Goal: Transaction & Acquisition: Purchase product/service

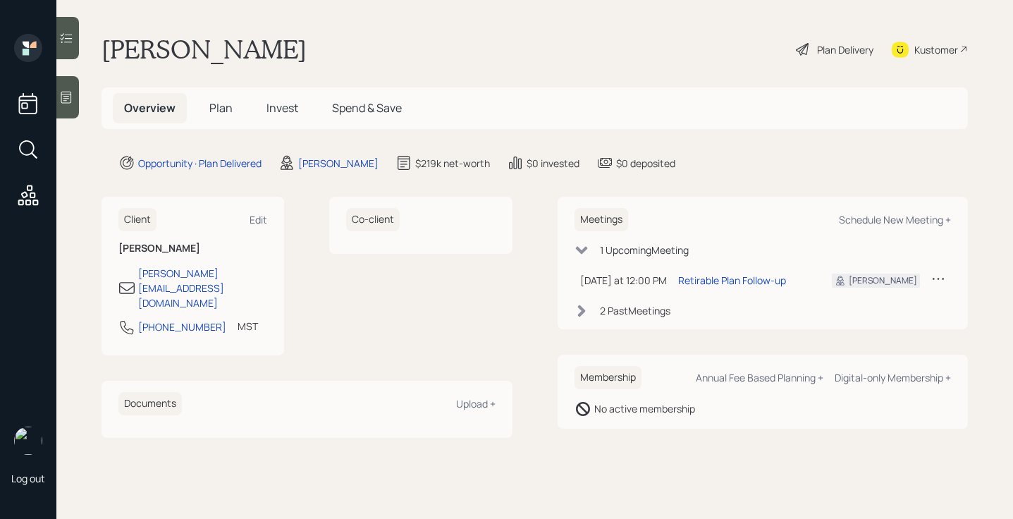
click at [816, 39] on div "Plan Delivery" at bounding box center [835, 49] width 80 height 31
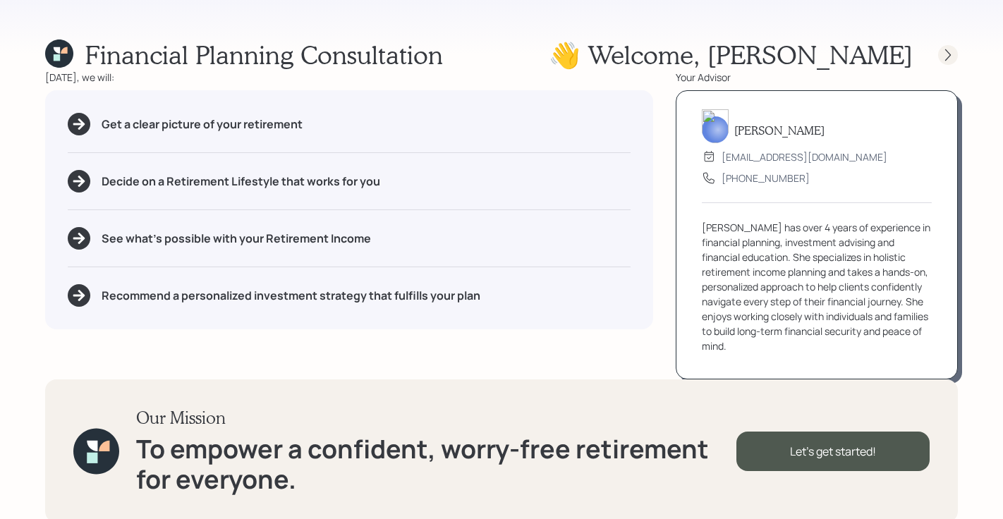
click at [939, 50] on div at bounding box center [948, 55] width 20 height 20
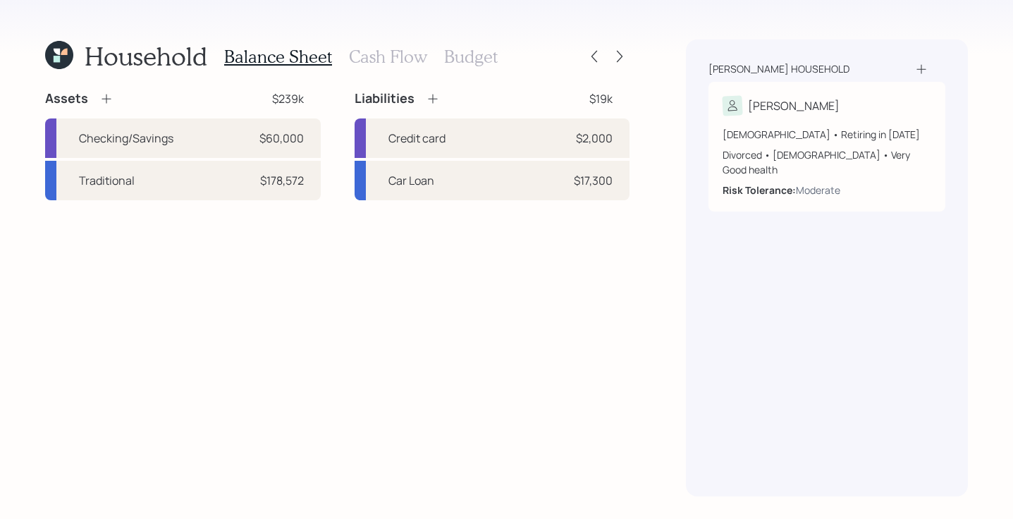
click at [66, 56] on icon at bounding box center [59, 55] width 28 height 28
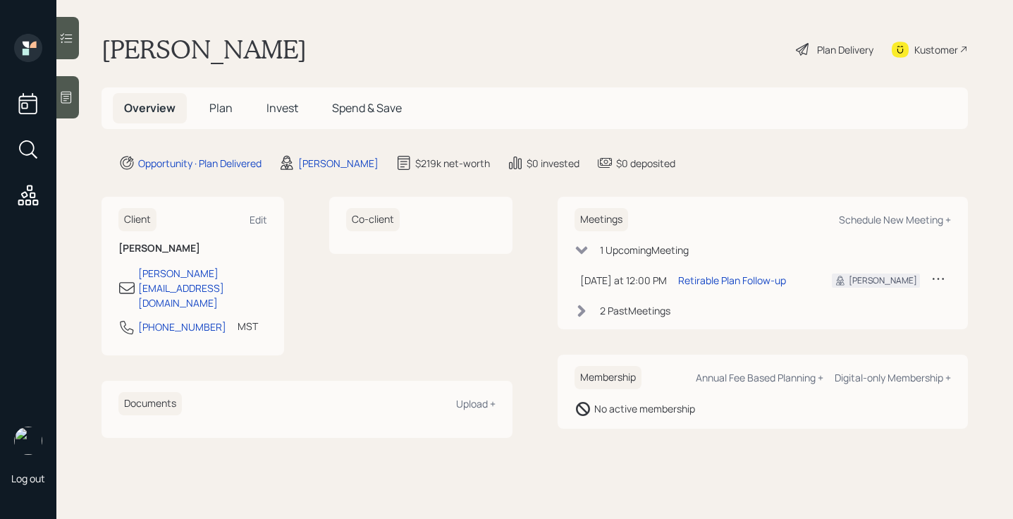
click at [814, 37] on div "Plan Delivery" at bounding box center [835, 49] width 80 height 31
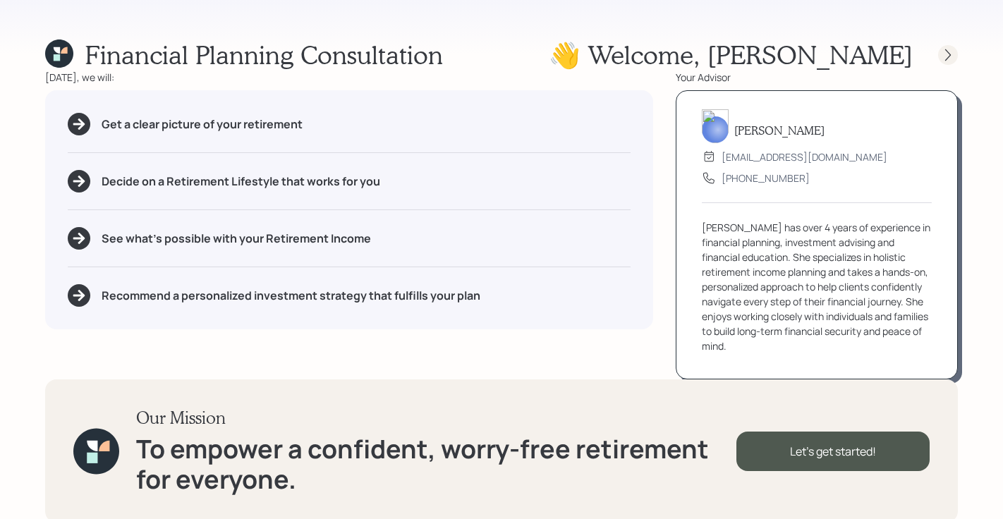
click at [941, 54] on icon at bounding box center [948, 55] width 14 height 14
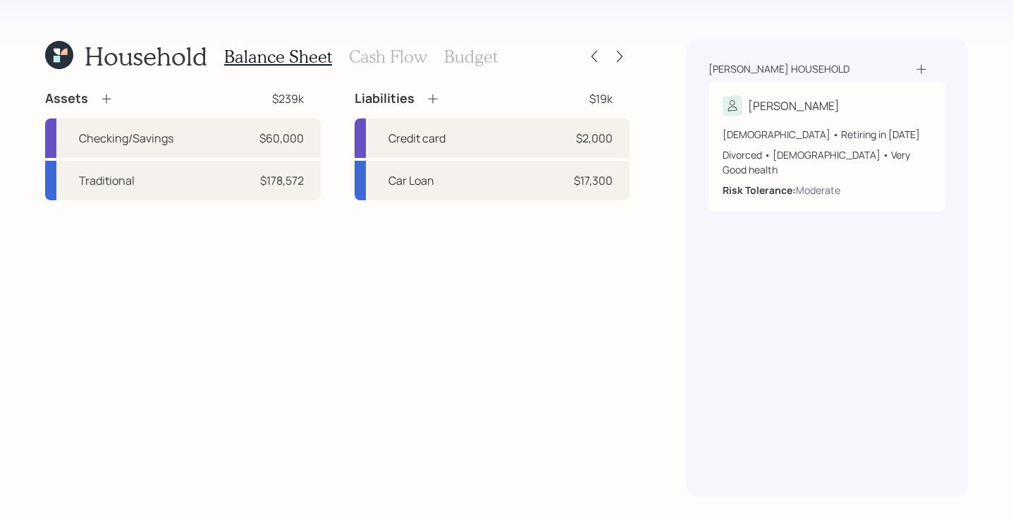
click at [54, 64] on icon at bounding box center [59, 55] width 28 height 28
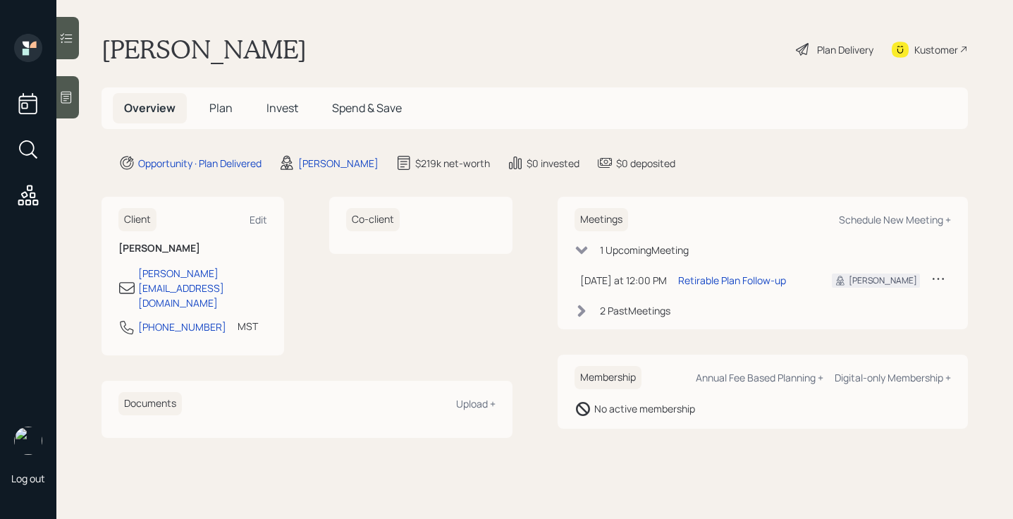
click at [830, 54] on div "Plan Delivery" at bounding box center [845, 49] width 56 height 15
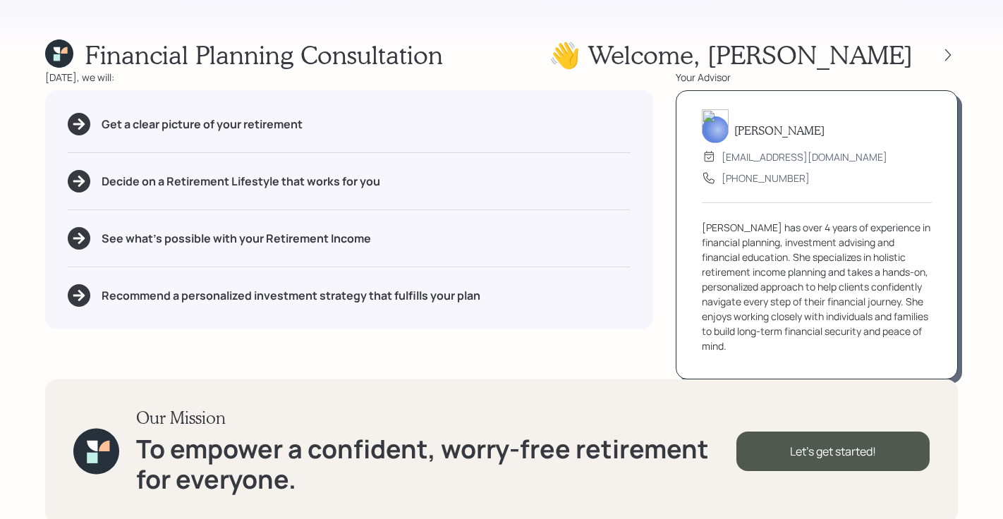
click at [648, 55] on div "Financial Planning Consultation 👋 Welcome , Benny" at bounding box center [501, 54] width 912 height 30
click at [946, 54] on icon at bounding box center [948, 55] width 14 height 14
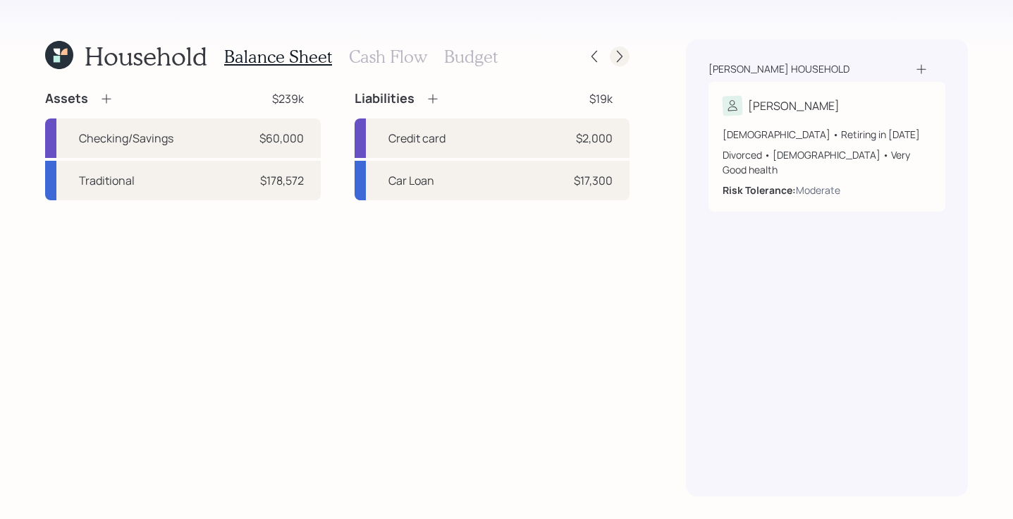
click at [620, 57] on icon at bounding box center [620, 56] width 14 height 14
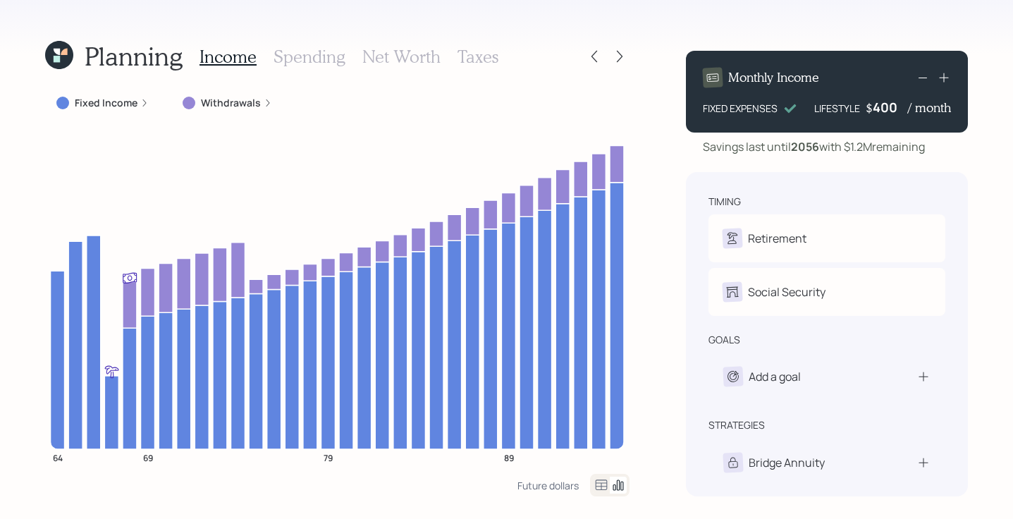
click at [623, 56] on icon at bounding box center [620, 56] width 14 height 14
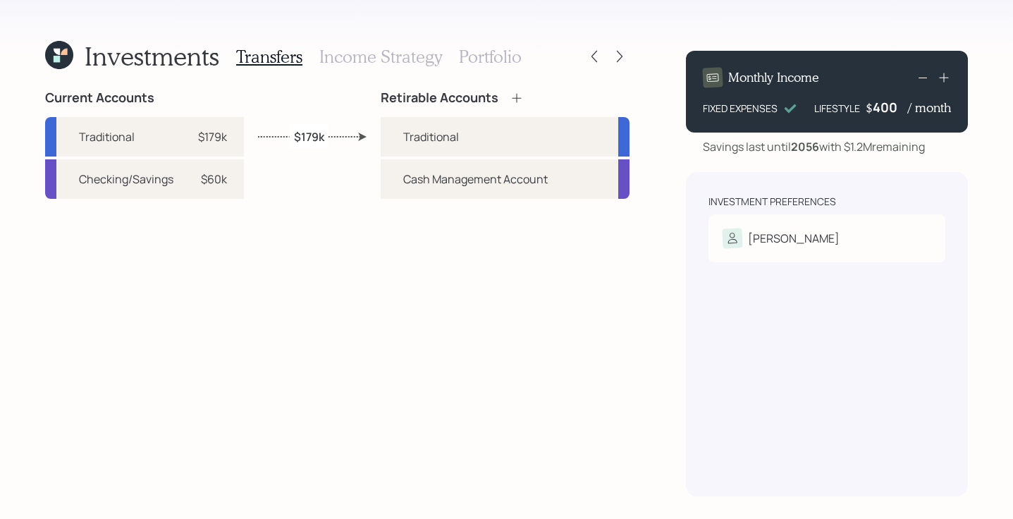
click at [623, 56] on icon at bounding box center [620, 56] width 14 height 14
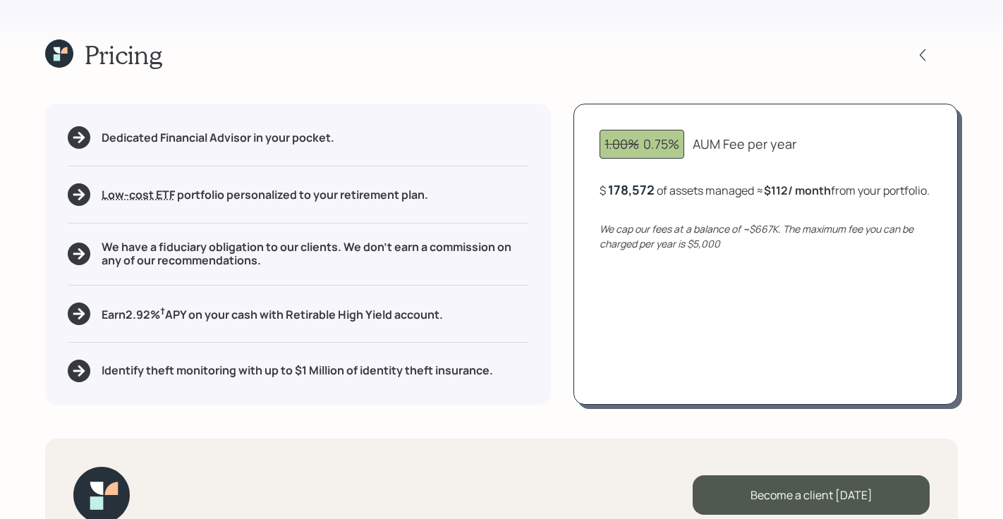
click at [815, 64] on div "Pricing" at bounding box center [501, 54] width 912 height 30
click at [924, 54] on icon at bounding box center [922, 55] width 14 height 14
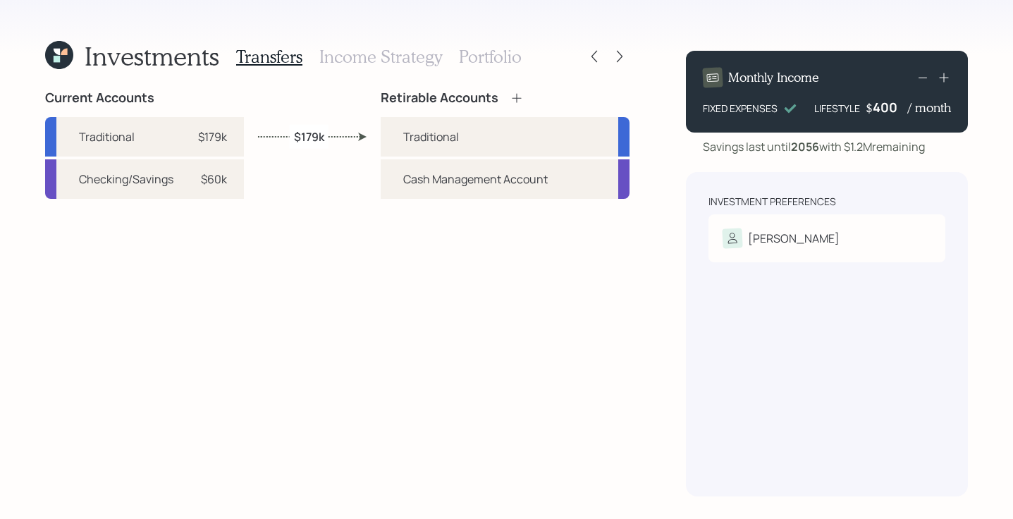
click at [492, 58] on h3 "Portfolio" at bounding box center [490, 57] width 63 height 20
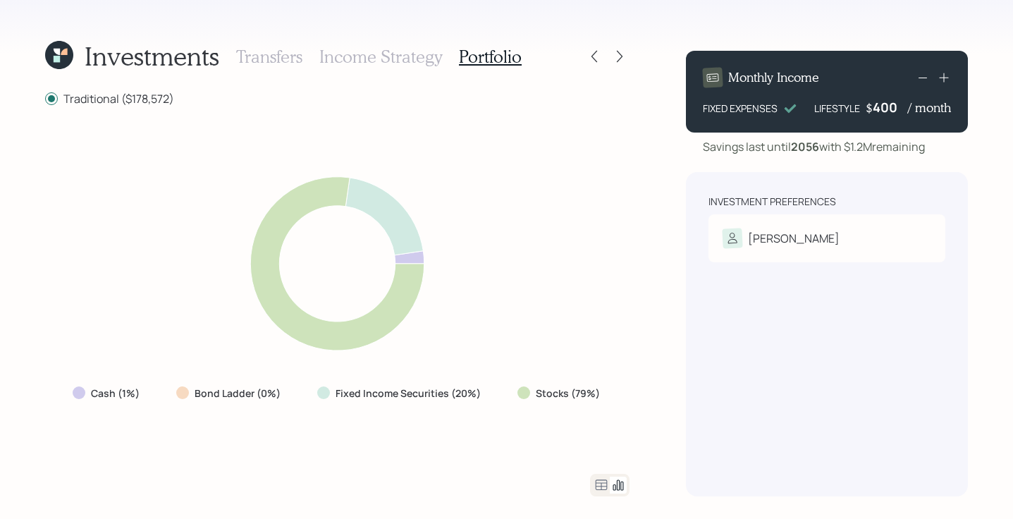
click at [598, 486] on icon at bounding box center [602, 484] width 12 height 11
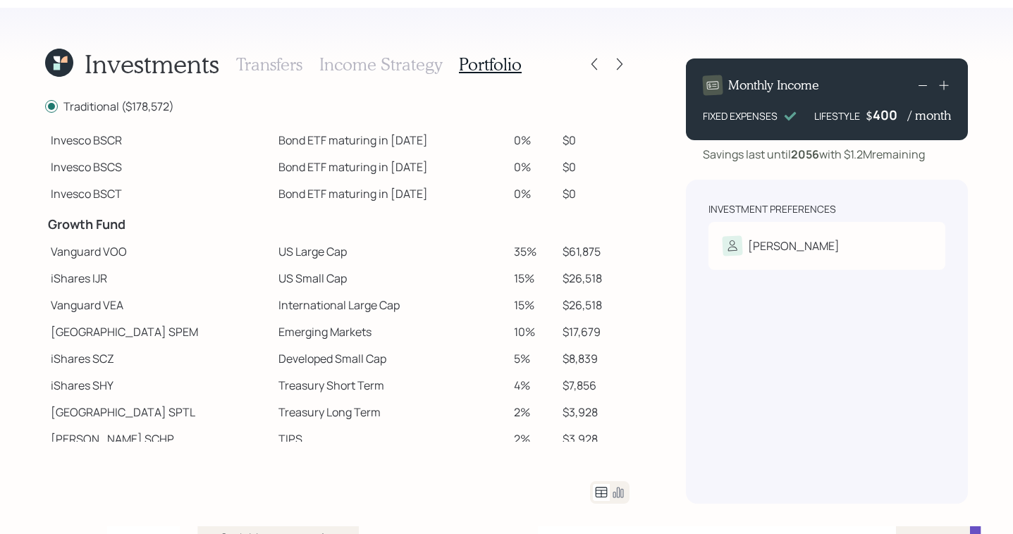
scroll to position [264, 0]
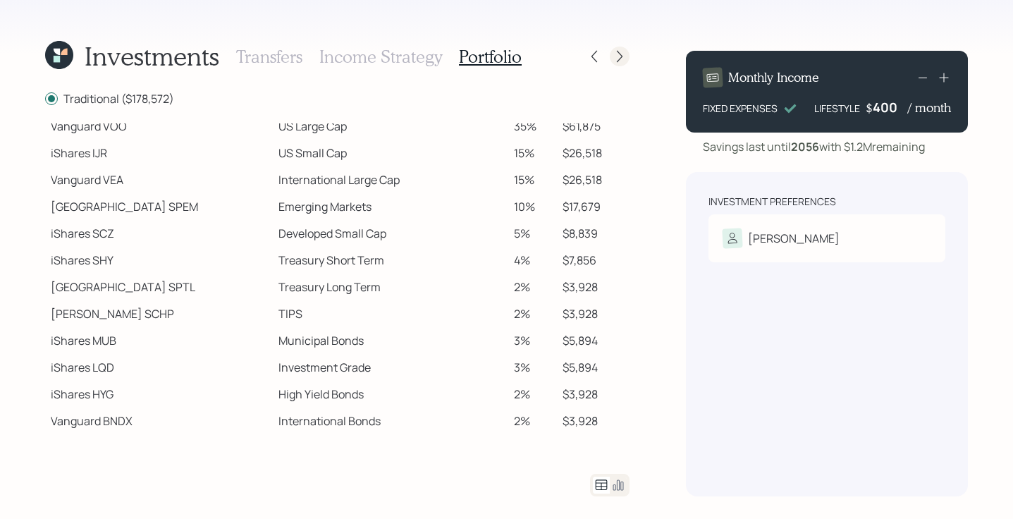
click at [622, 54] on icon at bounding box center [620, 56] width 14 height 14
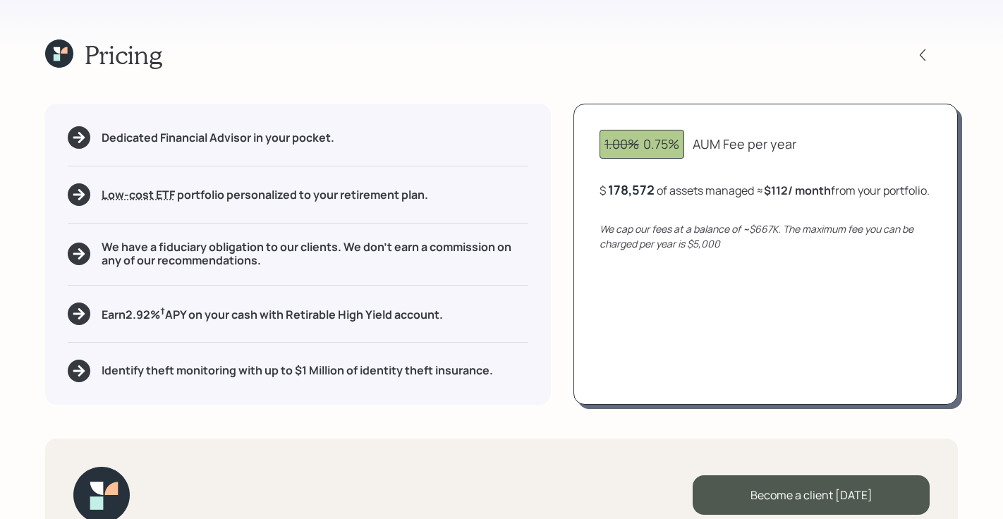
click at [653, 47] on div "Pricing" at bounding box center [501, 54] width 912 height 30
click at [926, 48] on icon at bounding box center [922, 55] width 14 height 14
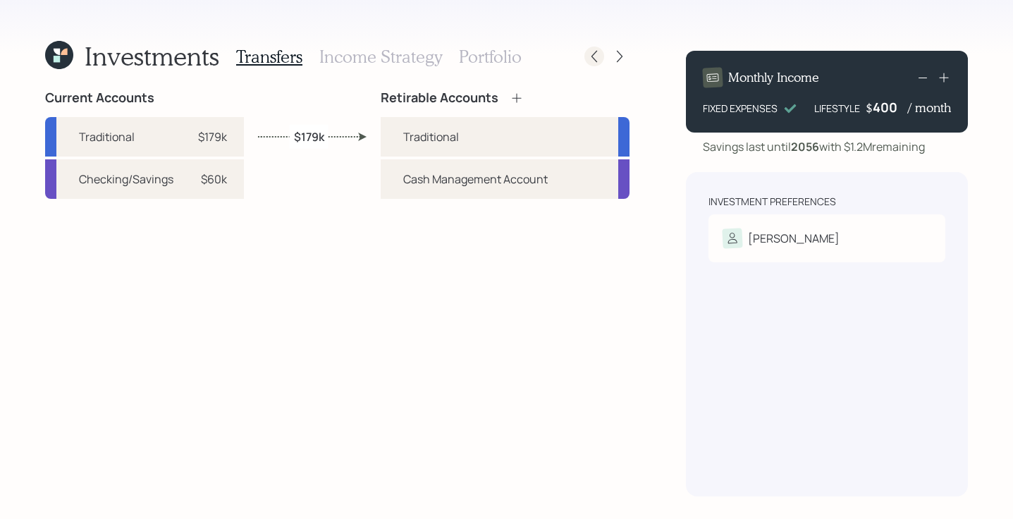
click at [592, 57] on icon at bounding box center [594, 56] width 14 height 14
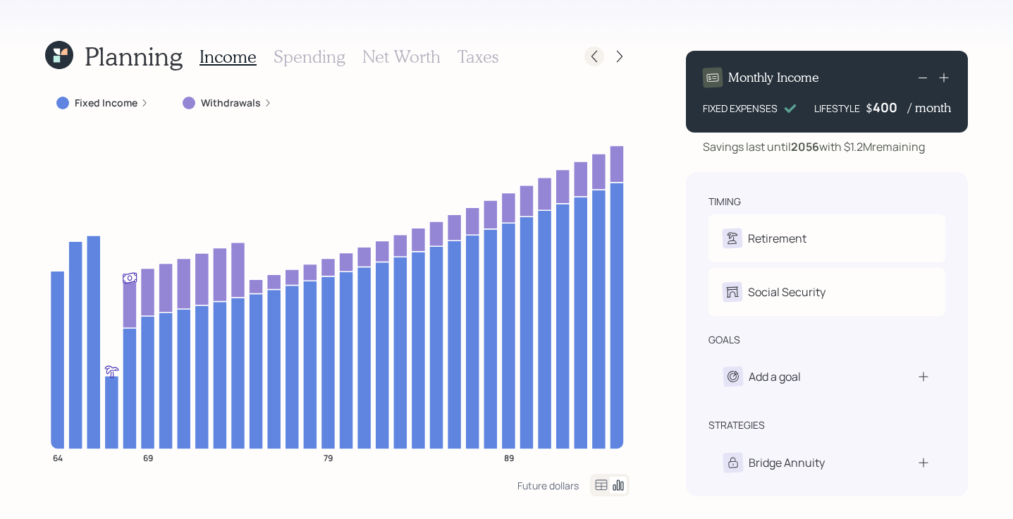
click at [592, 62] on icon at bounding box center [594, 56] width 14 height 14
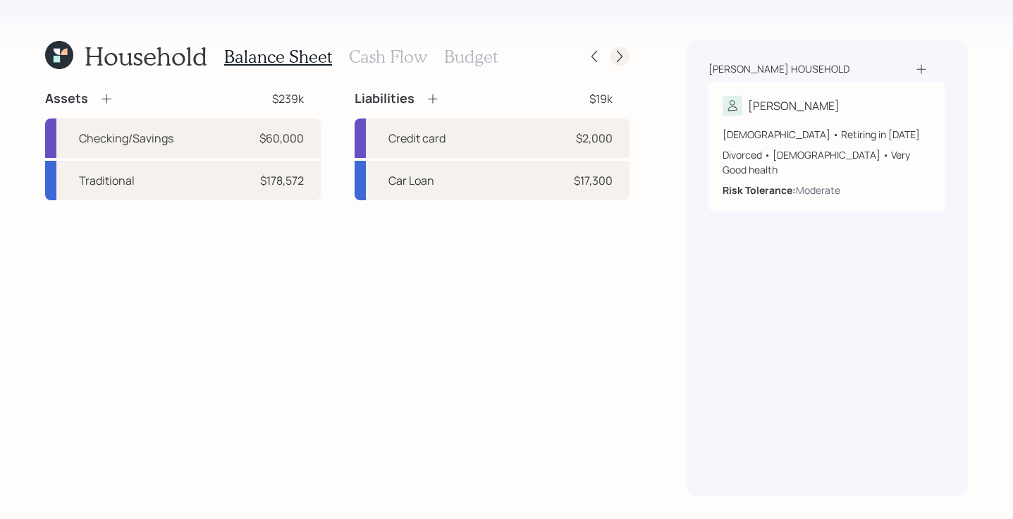
click at [624, 54] on icon at bounding box center [620, 56] width 14 height 14
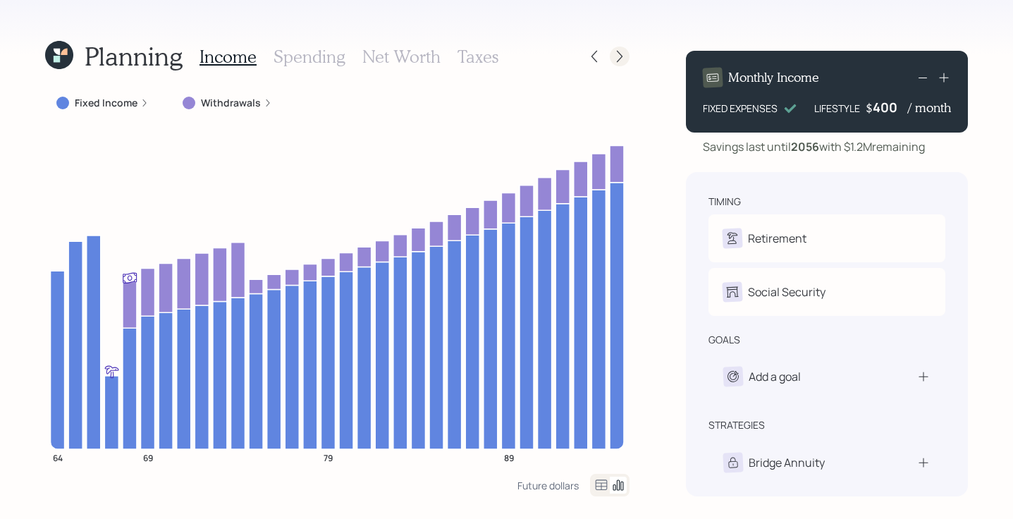
click at [619, 49] on icon at bounding box center [620, 56] width 14 height 14
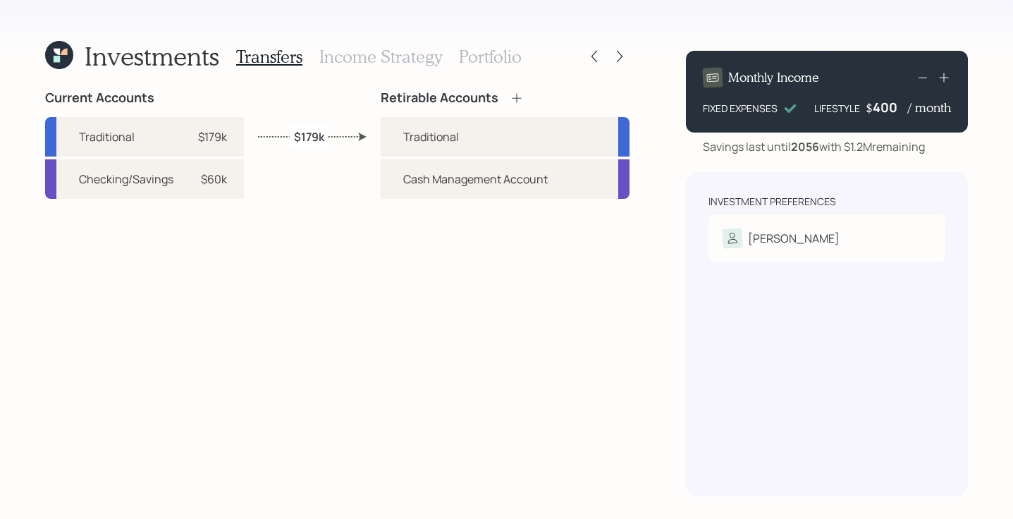
click at [484, 48] on h3 "Portfolio" at bounding box center [490, 57] width 63 height 20
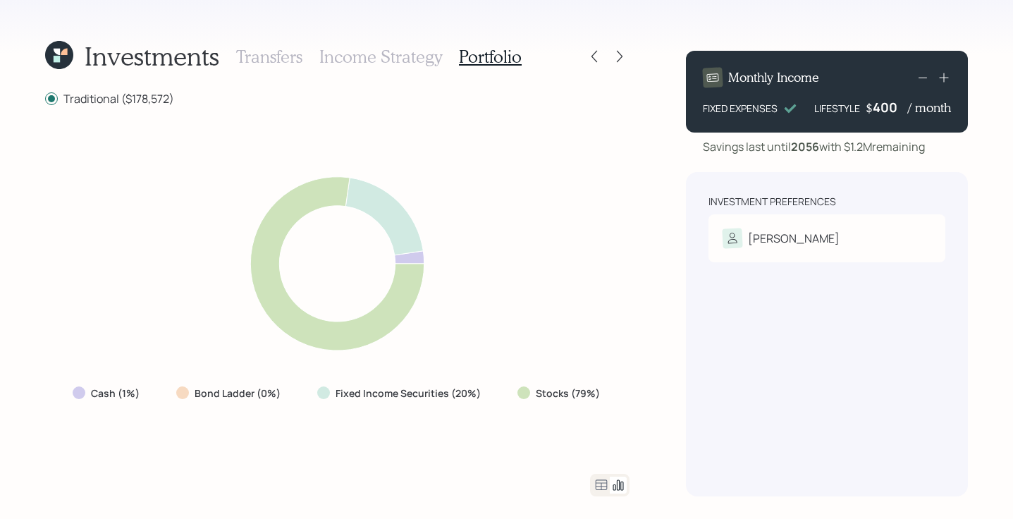
click at [637, 149] on div "Investments Transfers Income Strategy Portfolio Traditional ($178,572) Cash (1%…" at bounding box center [506, 259] width 1013 height 519
click at [611, 56] on div at bounding box center [620, 57] width 20 height 20
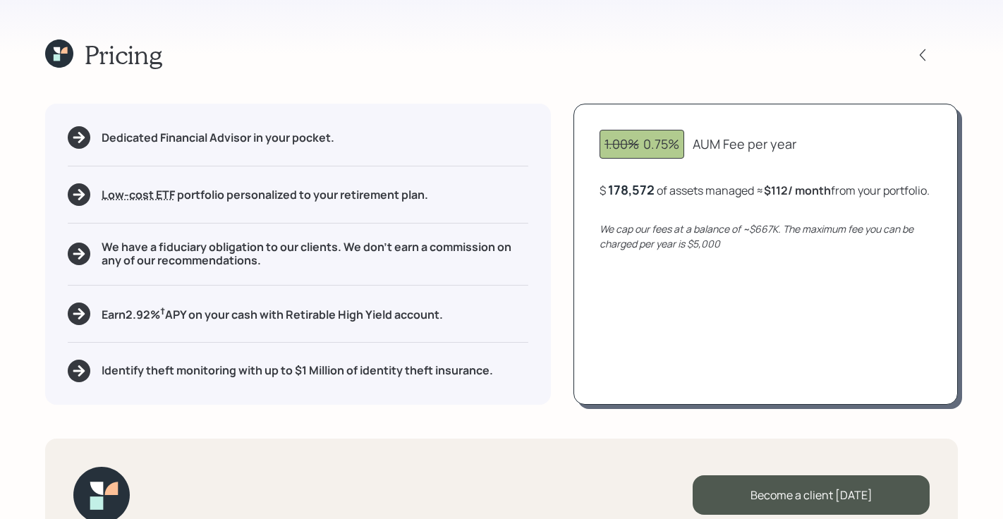
click at [972, 364] on div "Pricing Dedicated Financial Advisor in your pocket. Low-cost ETF Retirable uses…" at bounding box center [501, 259] width 1003 height 519
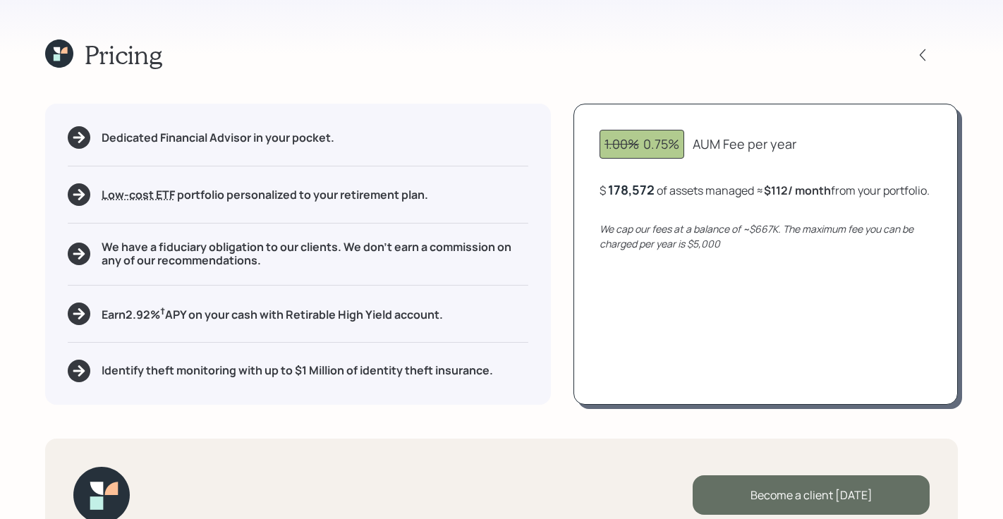
click at [769, 492] on div "Become a client today" at bounding box center [810, 494] width 237 height 39
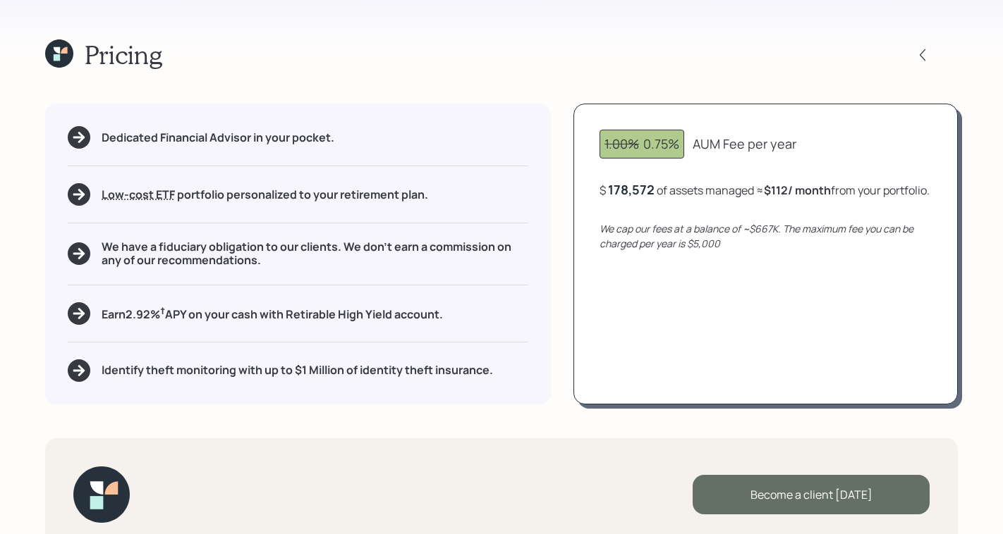
drag, startPoint x: 862, startPoint y: 501, endPoint x: 855, endPoint y: 505, distance: 7.9
click at [861, 501] on div "Become a client today" at bounding box center [810, 494] width 237 height 39
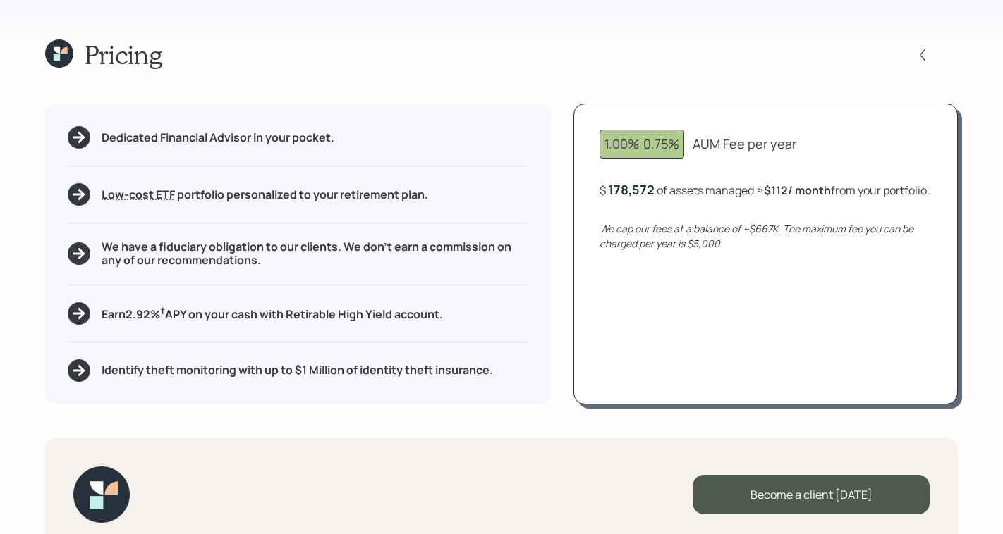
click at [59, 53] on icon at bounding box center [57, 50] width 6 height 6
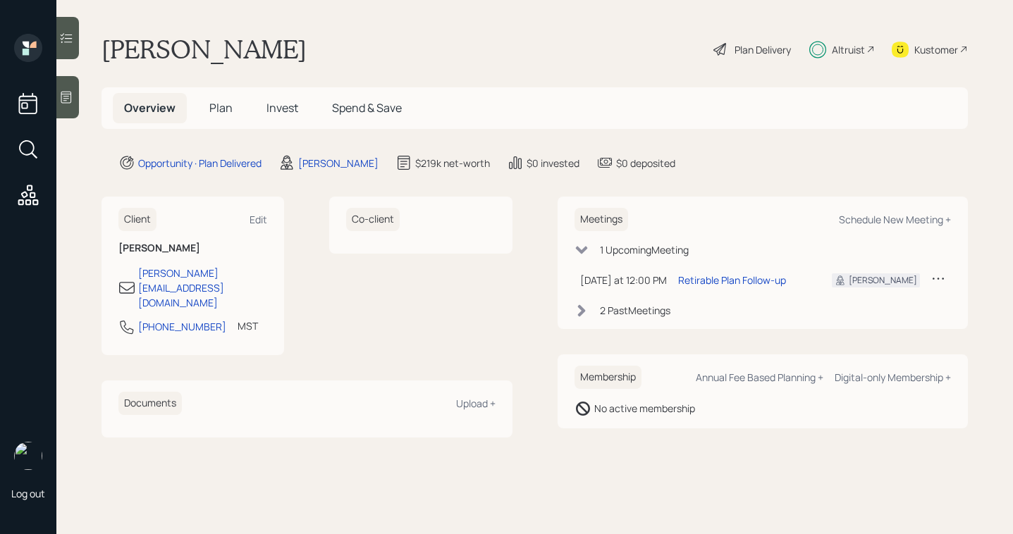
click at [282, 108] on span "Invest" at bounding box center [283, 108] width 32 height 16
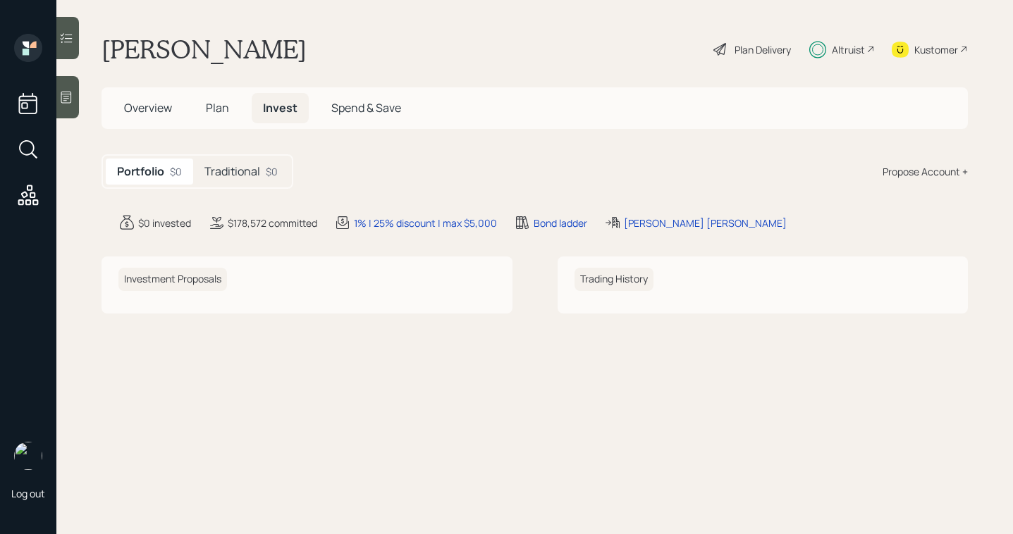
click at [269, 173] on div "$0" at bounding box center [272, 171] width 12 height 15
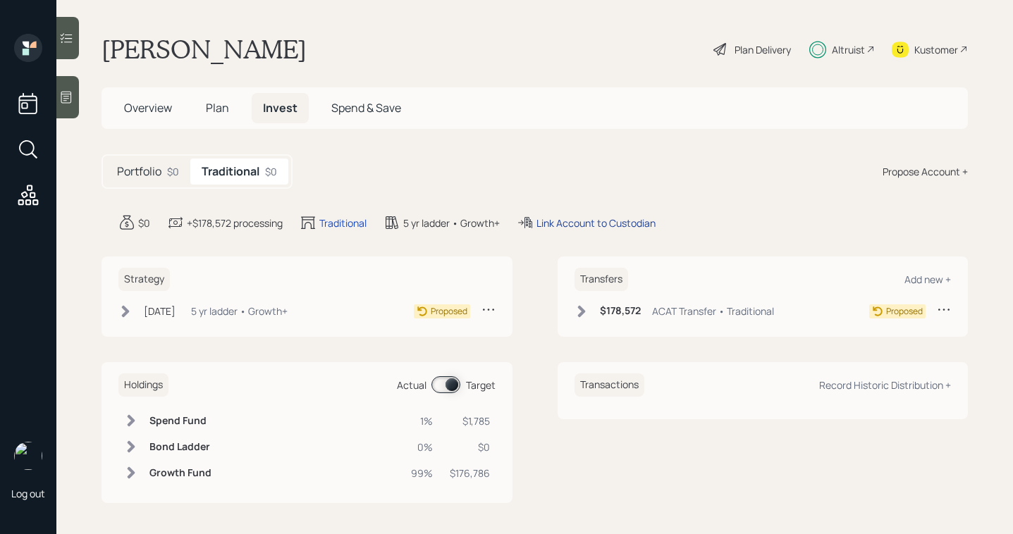
click at [606, 219] on div "Link Account to Custodian" at bounding box center [596, 223] width 119 height 15
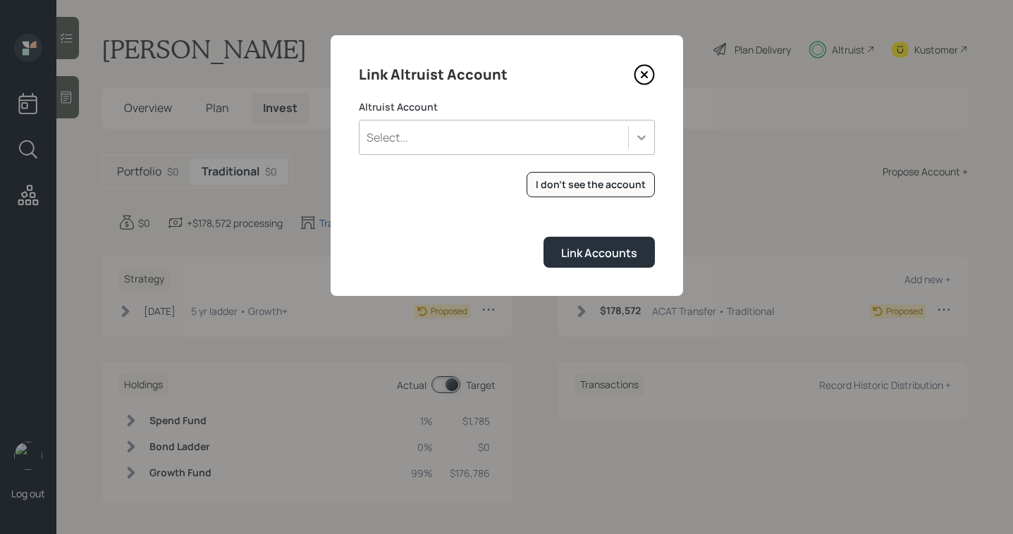
click at [641, 137] on icon at bounding box center [642, 137] width 14 height 14
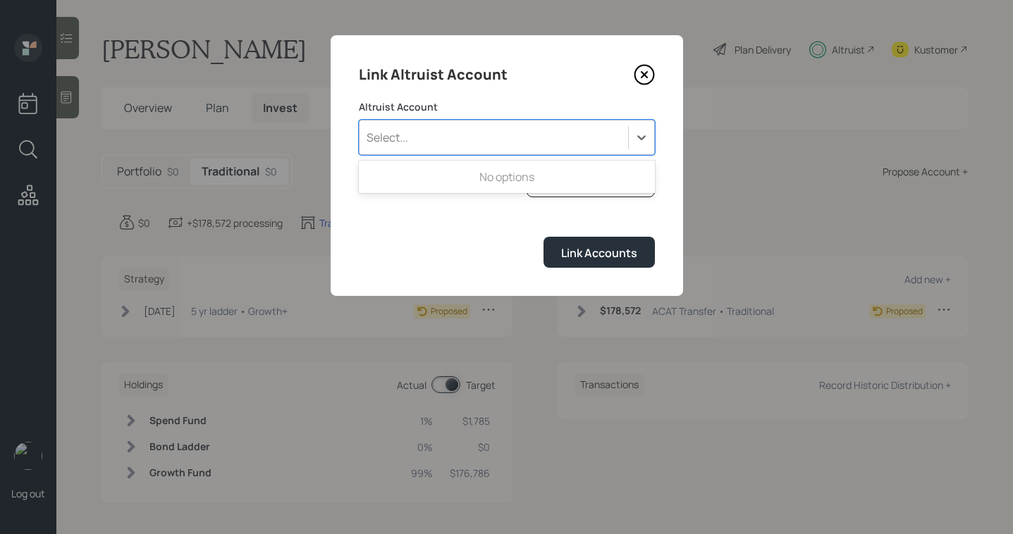
click at [508, 225] on form "Altruist Account Use Up and Down to choose options, press Enter to select the c…" at bounding box center [507, 184] width 296 height 168
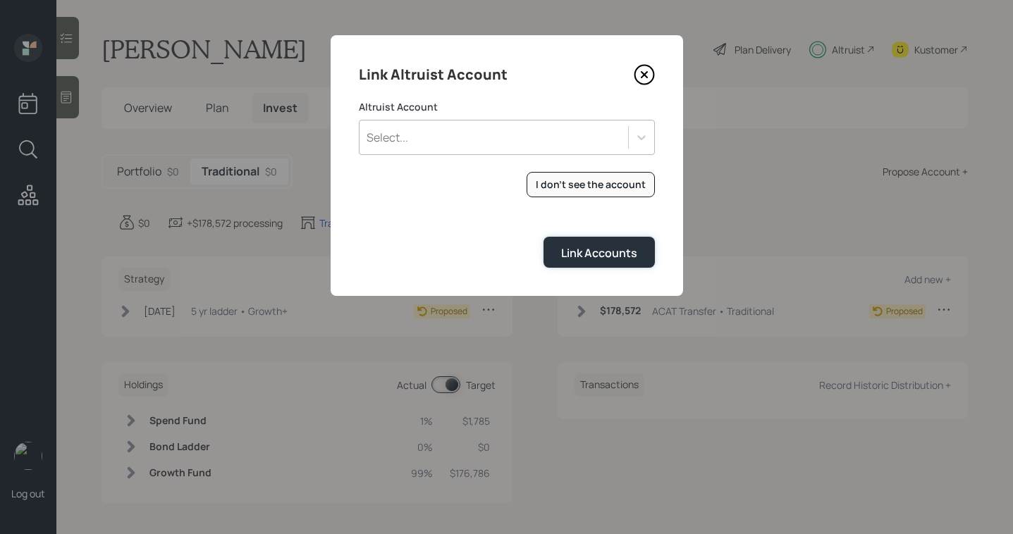
click at [577, 247] on div "Link Accounts" at bounding box center [599, 253] width 76 height 16
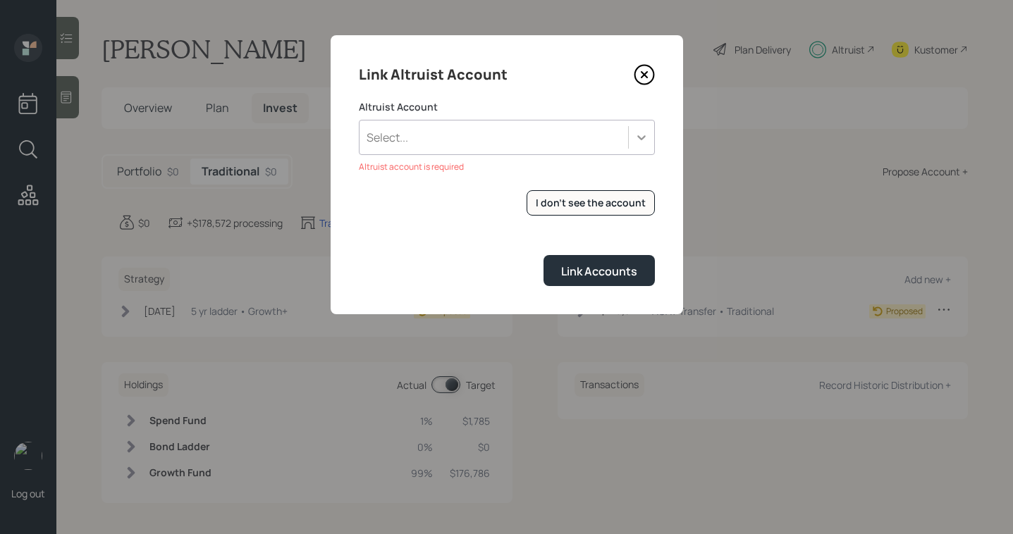
click at [631, 140] on div at bounding box center [641, 137] width 25 height 25
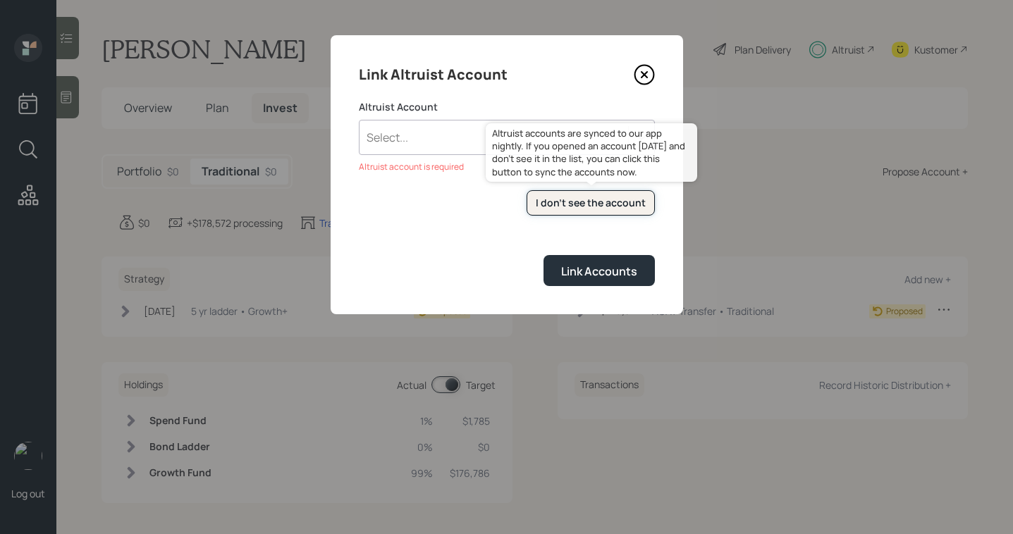
click at [580, 211] on button "I don't see the account" at bounding box center [591, 203] width 128 height 26
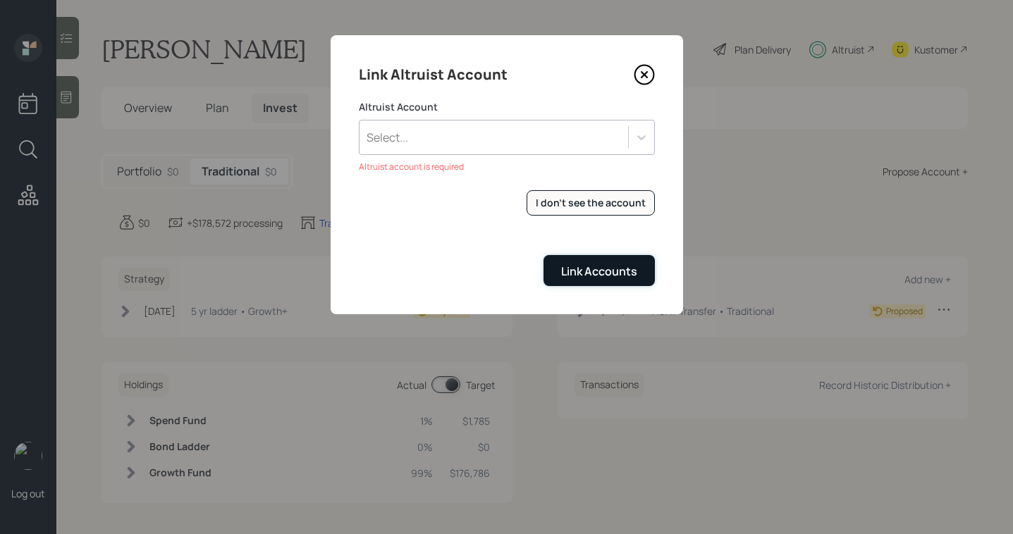
click at [568, 267] on div "Link Accounts" at bounding box center [599, 272] width 76 height 16
click at [645, 138] on icon at bounding box center [642, 137] width 14 height 14
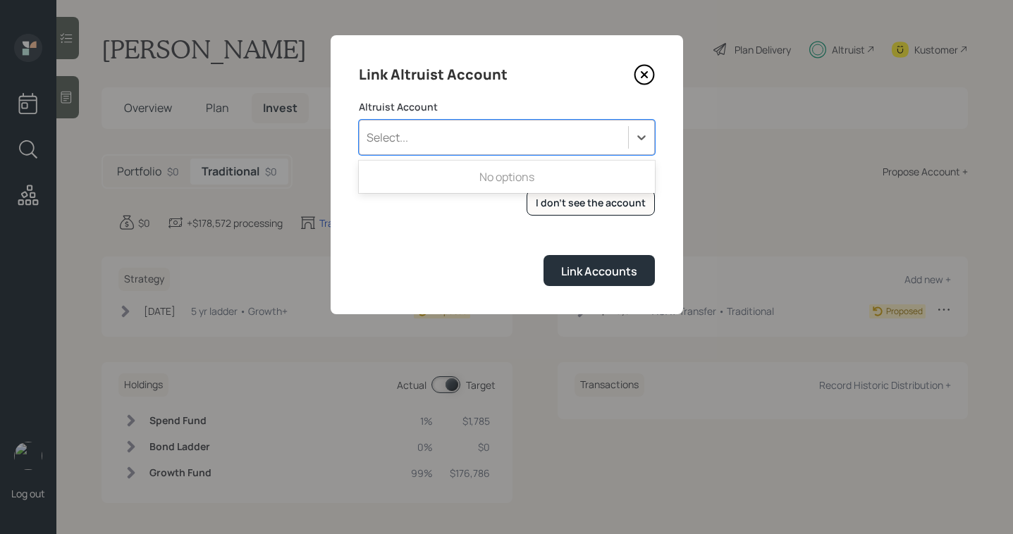
click at [535, 168] on div "No options" at bounding box center [507, 177] width 296 height 27
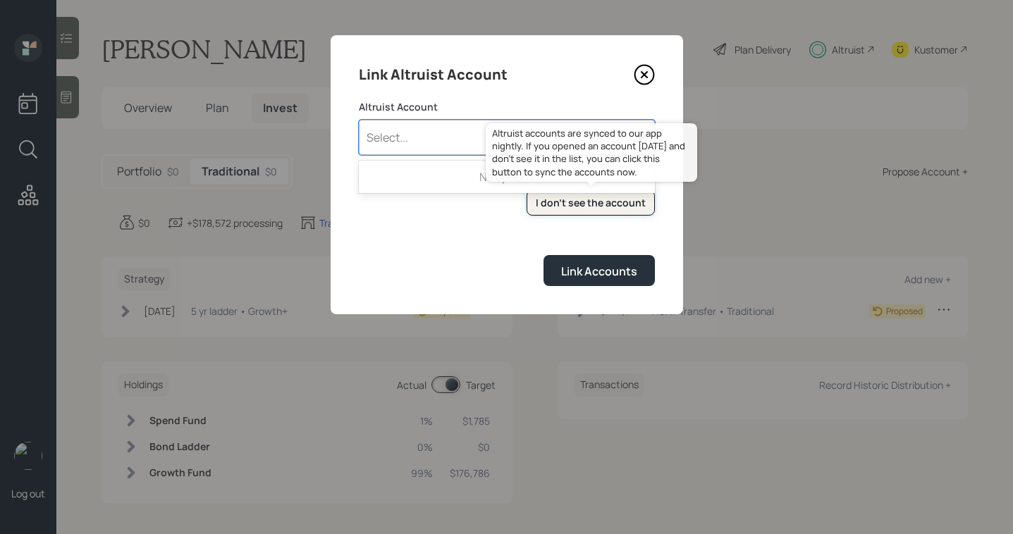
click at [620, 209] on div "I don't see the account" at bounding box center [591, 203] width 110 height 14
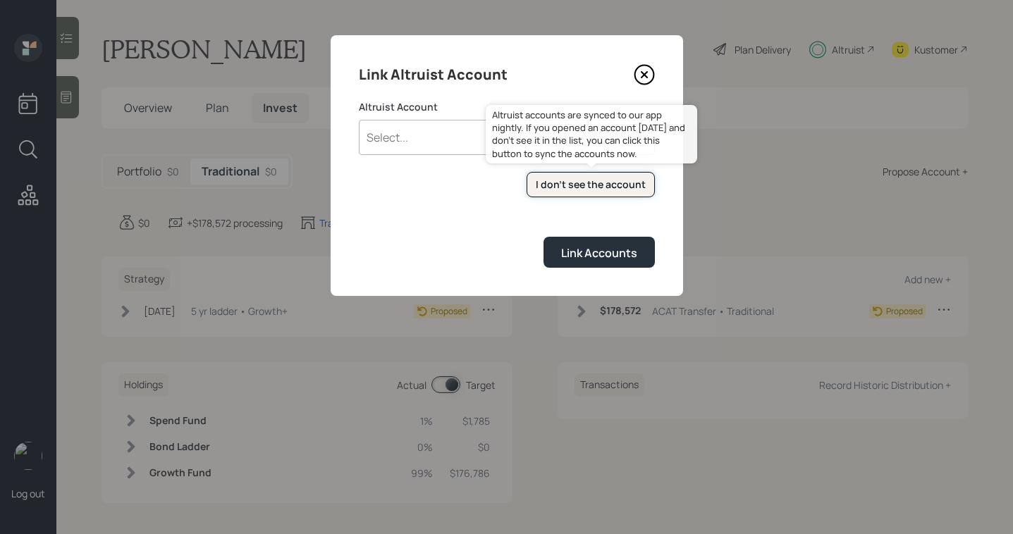
click at [613, 190] on div "I don't see the account" at bounding box center [591, 185] width 110 height 14
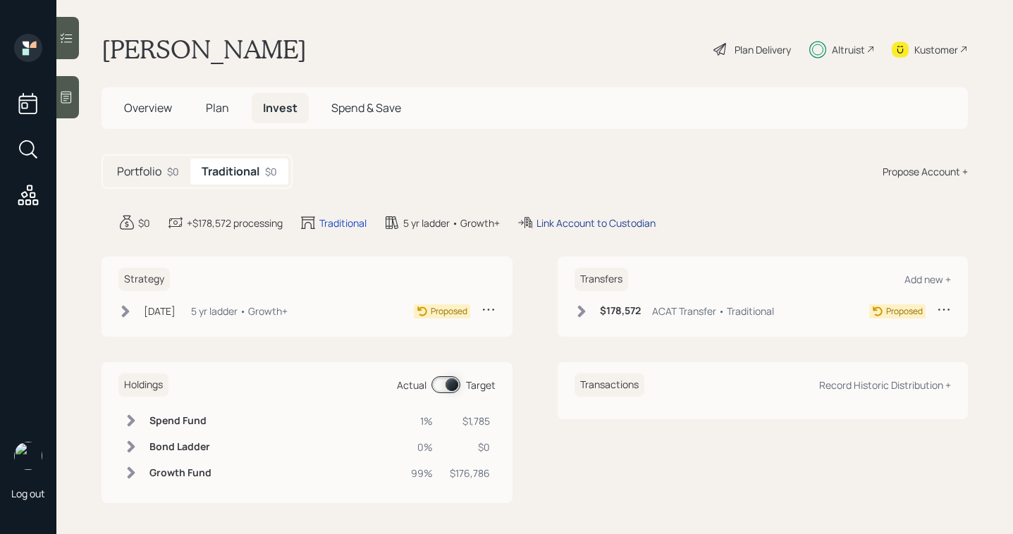
click at [573, 220] on div "Link Account to Custodian" at bounding box center [596, 223] width 119 height 15
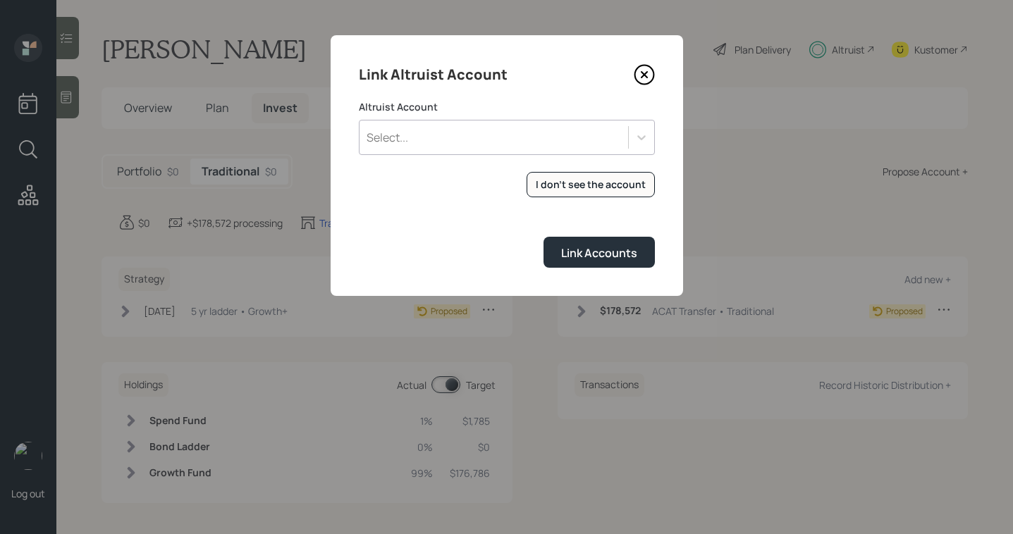
click at [644, 64] on div "Link Altruist Account Altruist Account Select... I don't see the account Altrui…" at bounding box center [507, 165] width 353 height 261
click at [642, 78] on icon at bounding box center [644, 74] width 21 height 21
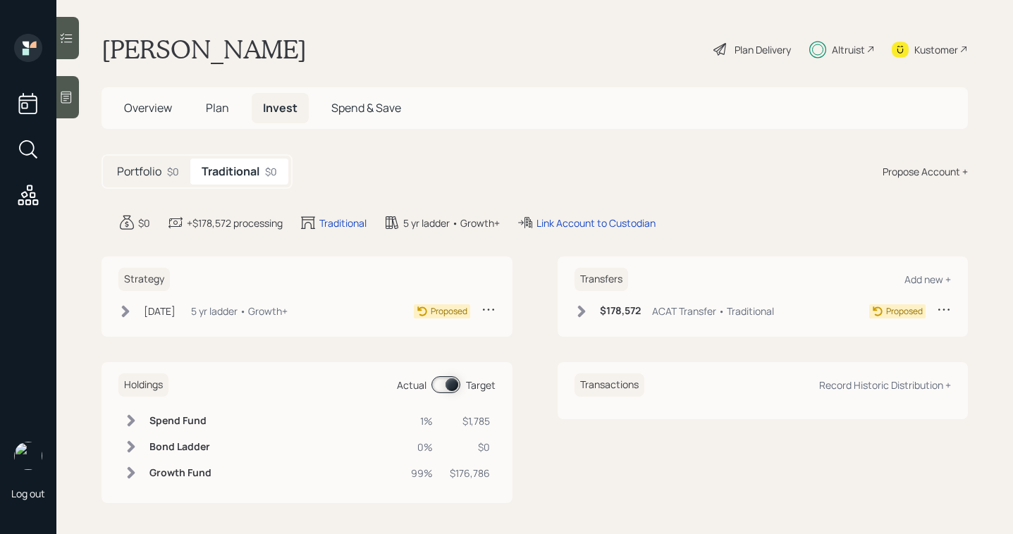
click at [287, 111] on span "Invest" at bounding box center [280, 108] width 35 height 16
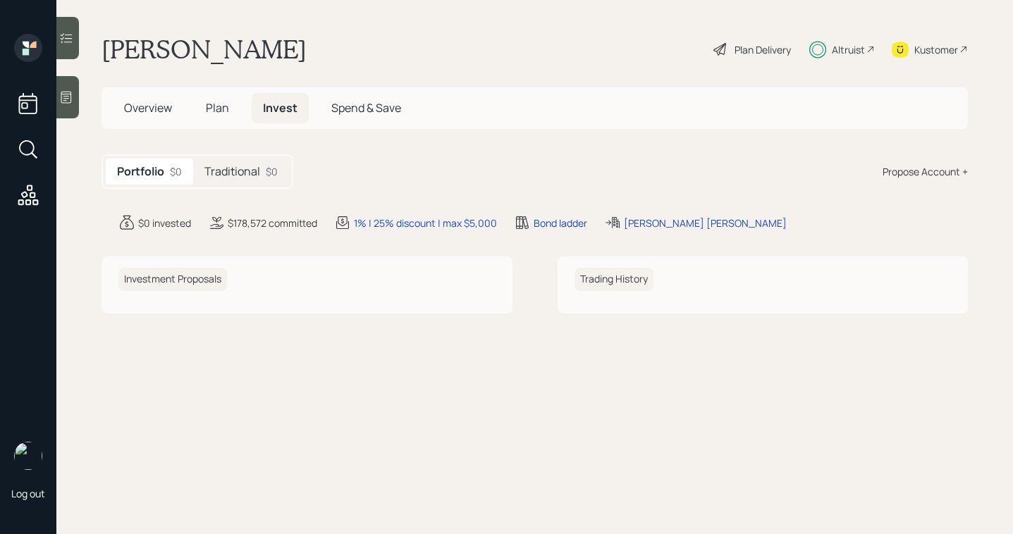
click at [310, 111] on div "Overview Plan Invest Spend & Save" at bounding box center [263, 108] width 300 height 30
click at [290, 109] on span "Invest" at bounding box center [280, 108] width 35 height 16
click at [250, 156] on div "Portfolio $0 Traditional $0" at bounding box center [198, 171] width 192 height 35
click at [245, 180] on div "Traditional $0" at bounding box center [241, 172] width 96 height 26
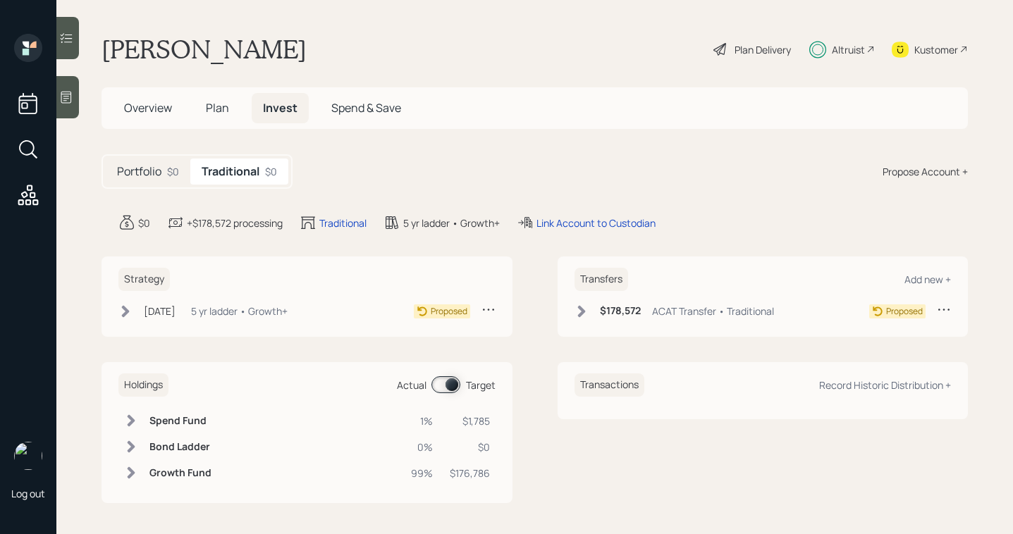
click at [738, 49] on div "Plan Delivery" at bounding box center [763, 49] width 56 height 15
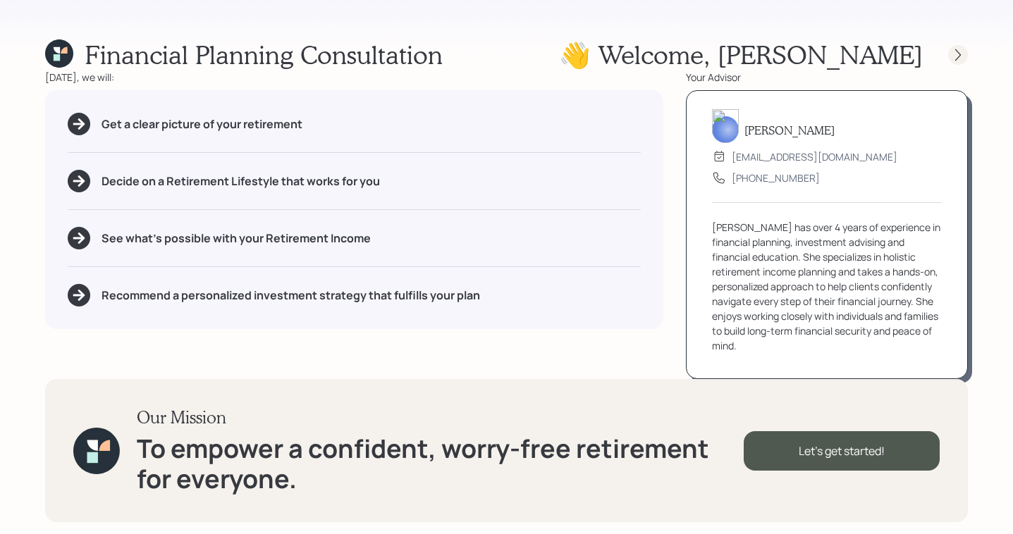
click at [959, 61] on icon at bounding box center [958, 55] width 14 height 14
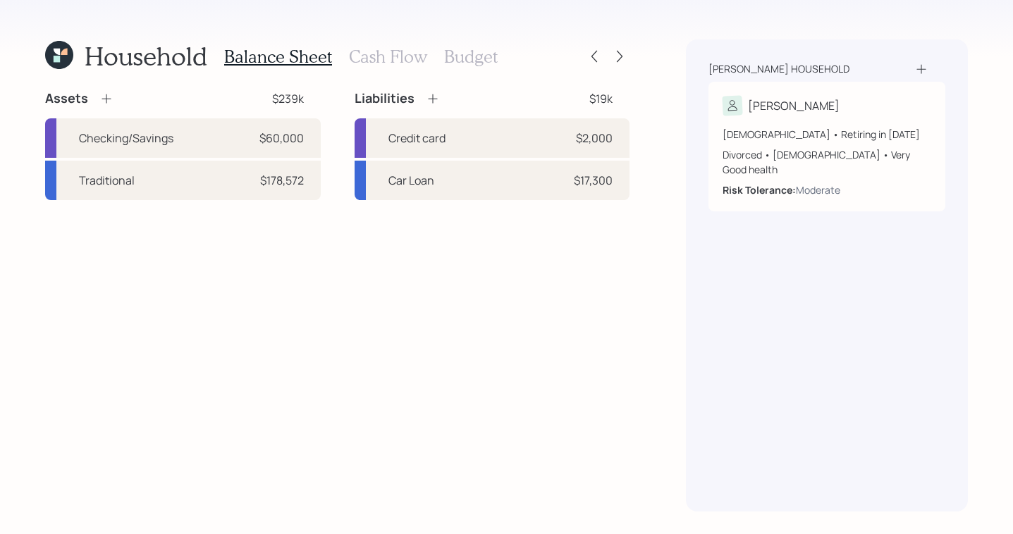
click at [959, 61] on div "Gonzalez sanchez household Benny 64 years old • Retiring in April 2028 Divorced…" at bounding box center [827, 275] width 282 height 472
click at [619, 54] on icon at bounding box center [620, 56] width 14 height 14
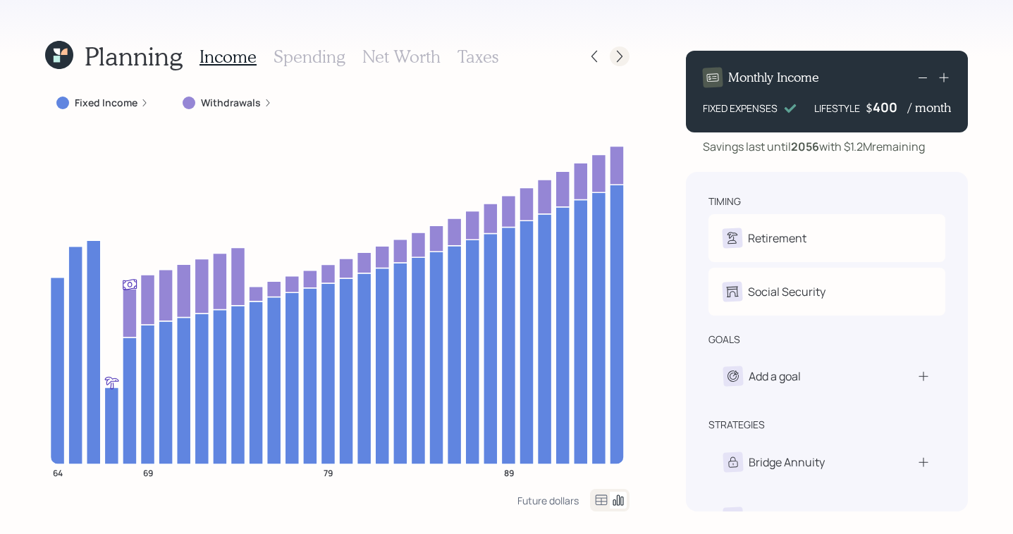
click at [624, 51] on icon at bounding box center [620, 56] width 14 height 14
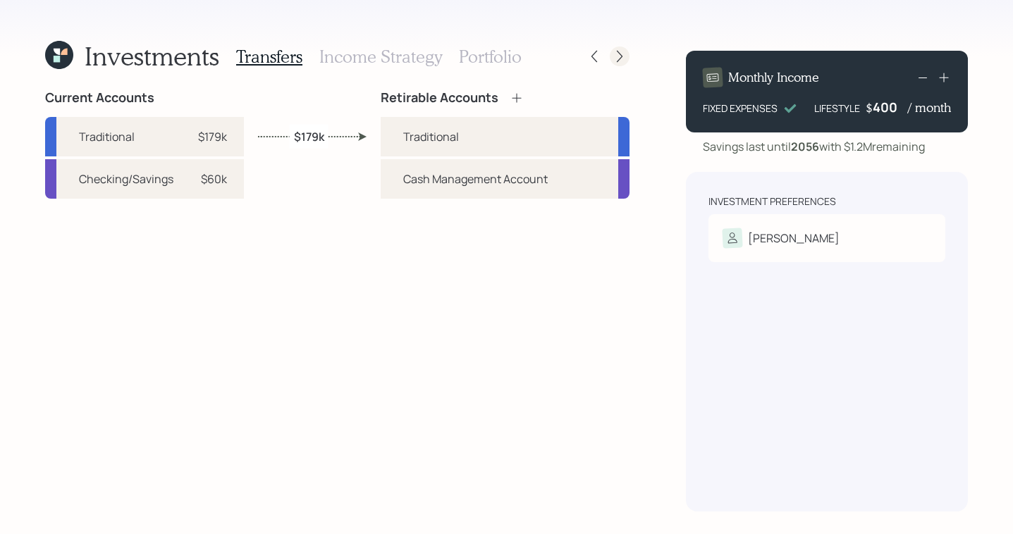
click at [625, 51] on icon at bounding box center [620, 56] width 14 height 14
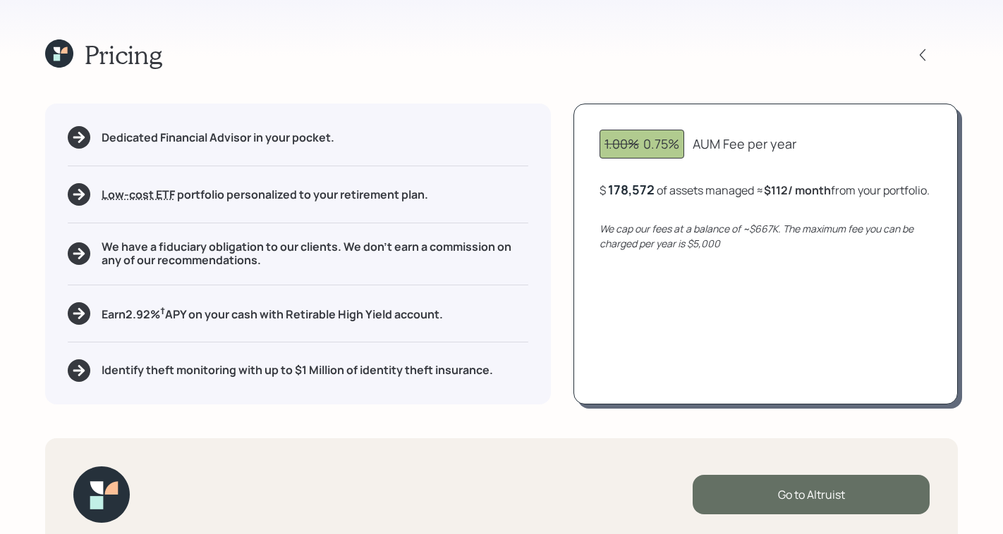
click at [811, 489] on div "Go to Altruist" at bounding box center [810, 494] width 237 height 39
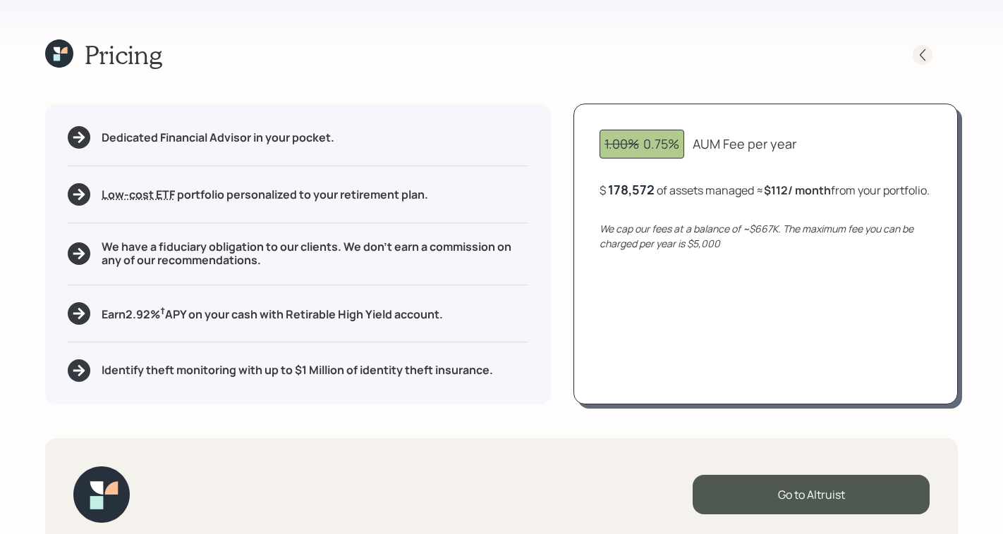
click at [924, 57] on icon at bounding box center [922, 55] width 14 height 14
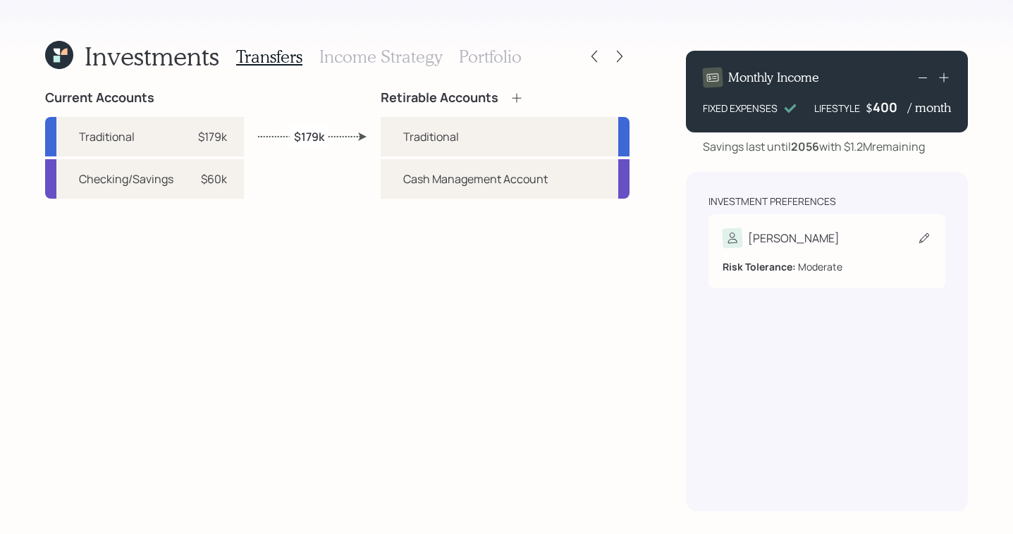
click at [858, 249] on div "Risk Tolerance: Moderate" at bounding box center [827, 261] width 209 height 26
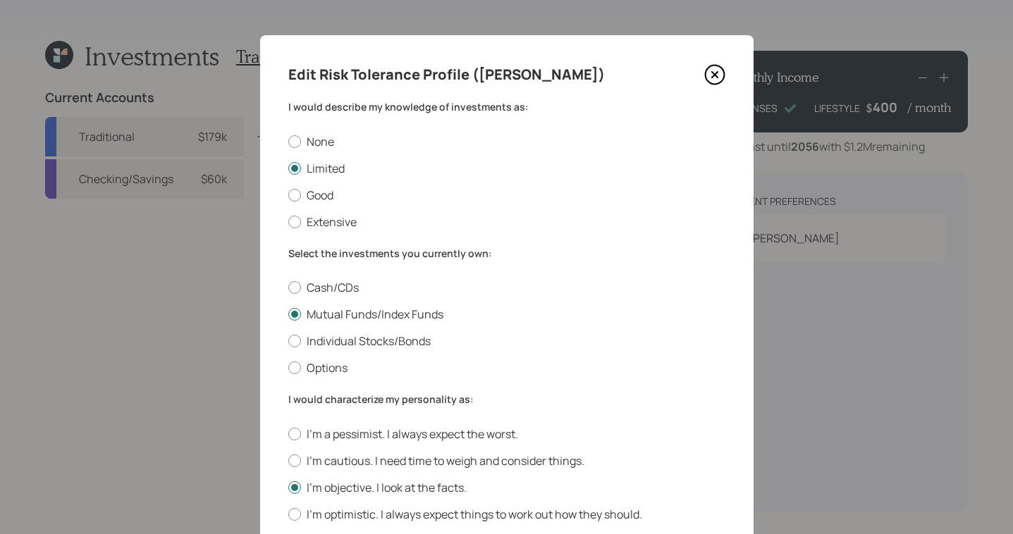
click at [707, 67] on icon at bounding box center [714, 74] width 21 height 21
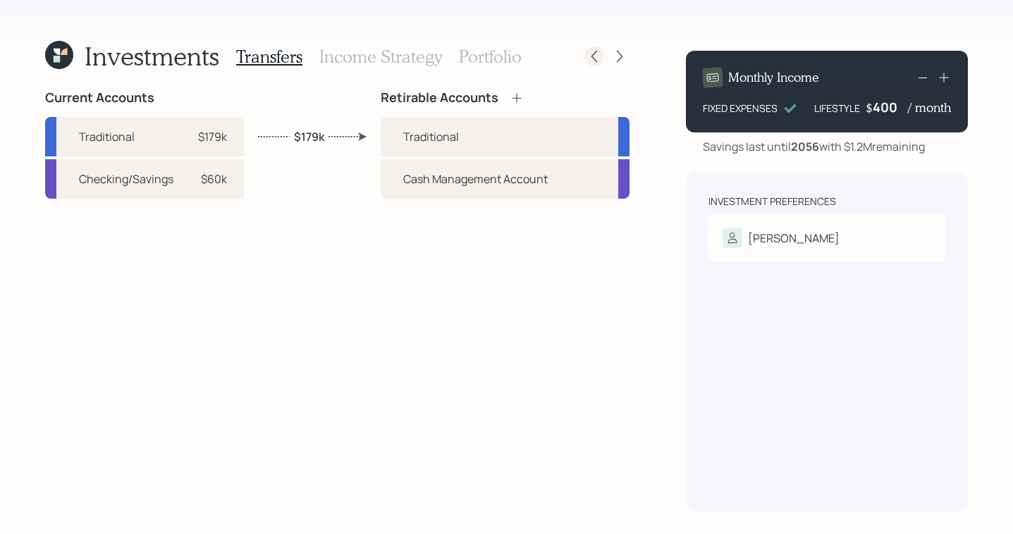
click at [592, 55] on icon at bounding box center [594, 56] width 14 height 14
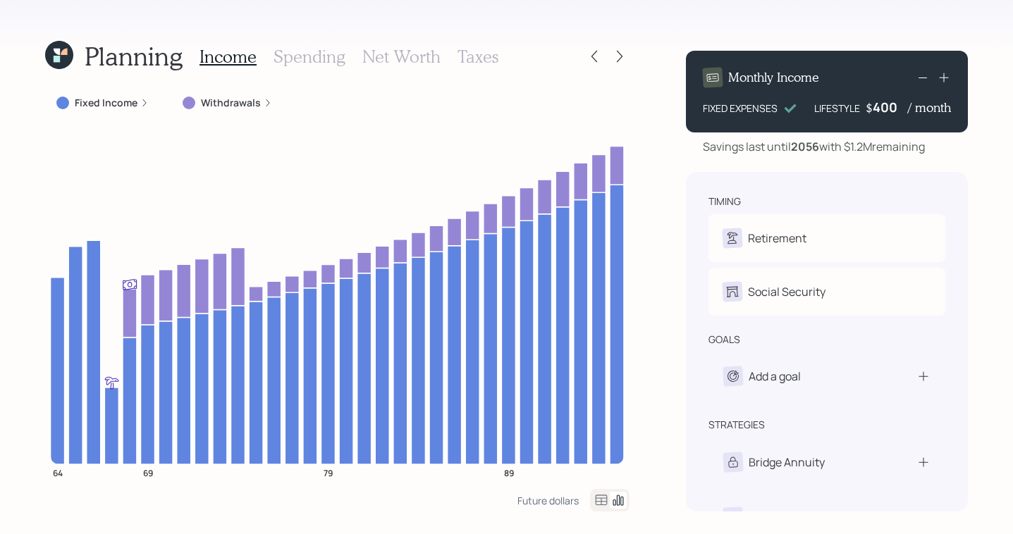
click at [592, 55] on icon at bounding box center [594, 56] width 14 height 14
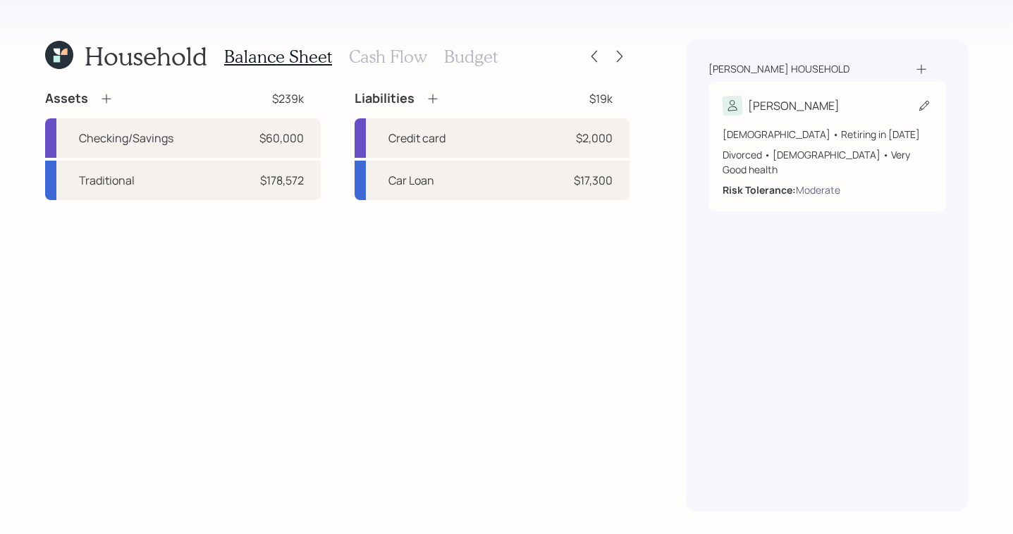
click at [859, 111] on div "[PERSON_NAME]" at bounding box center [827, 106] width 209 height 20
select select "4"
select select "very_good"
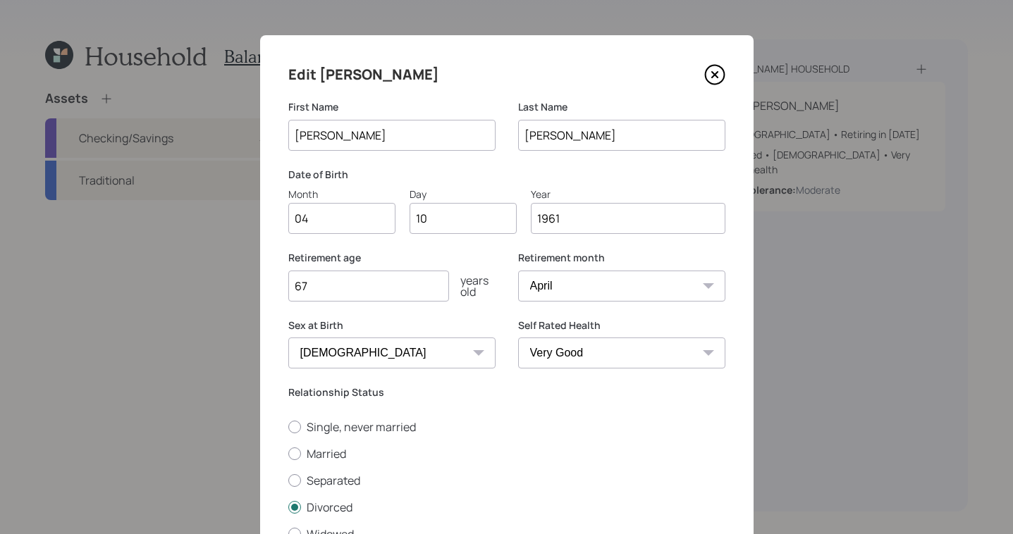
click at [704, 72] on icon at bounding box center [714, 74] width 21 height 21
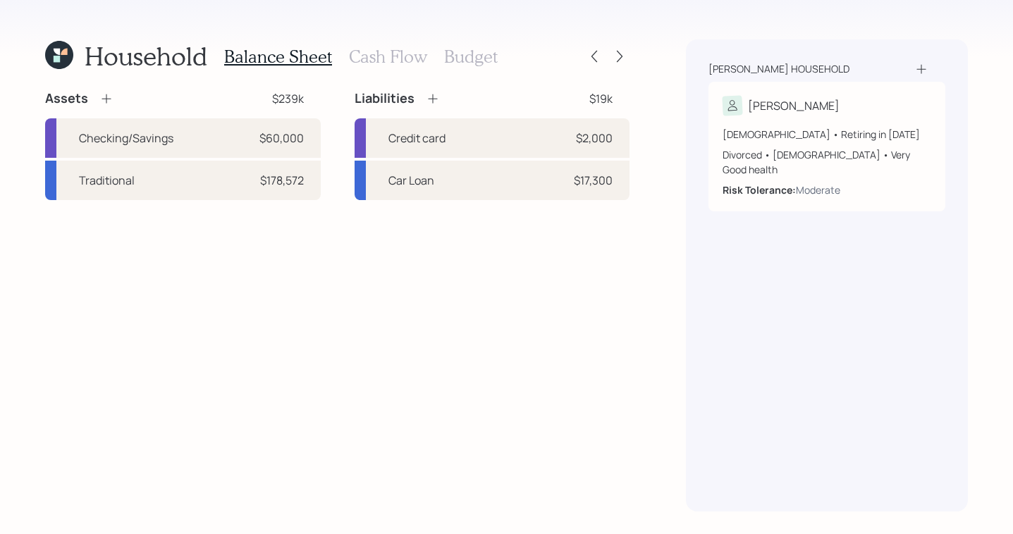
click at [73, 46] on icon at bounding box center [59, 55] width 28 height 28
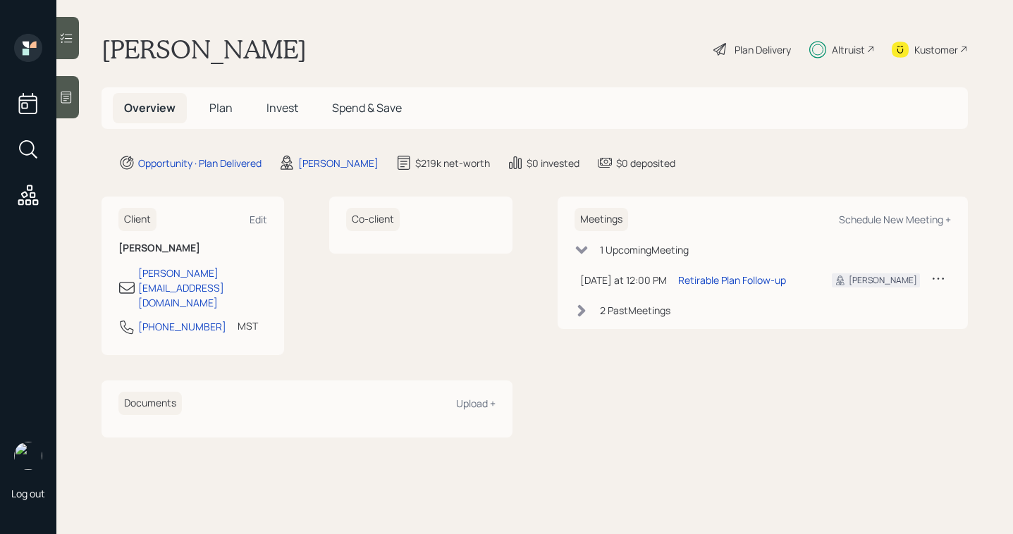
click at [212, 111] on span "Plan" at bounding box center [220, 108] width 23 height 16
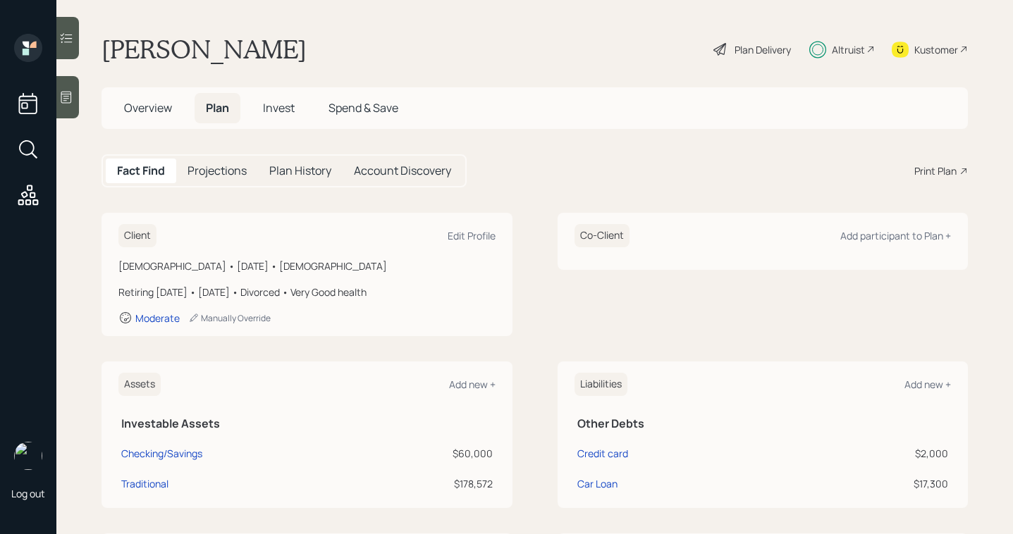
click at [284, 109] on span "Invest" at bounding box center [279, 108] width 32 height 16
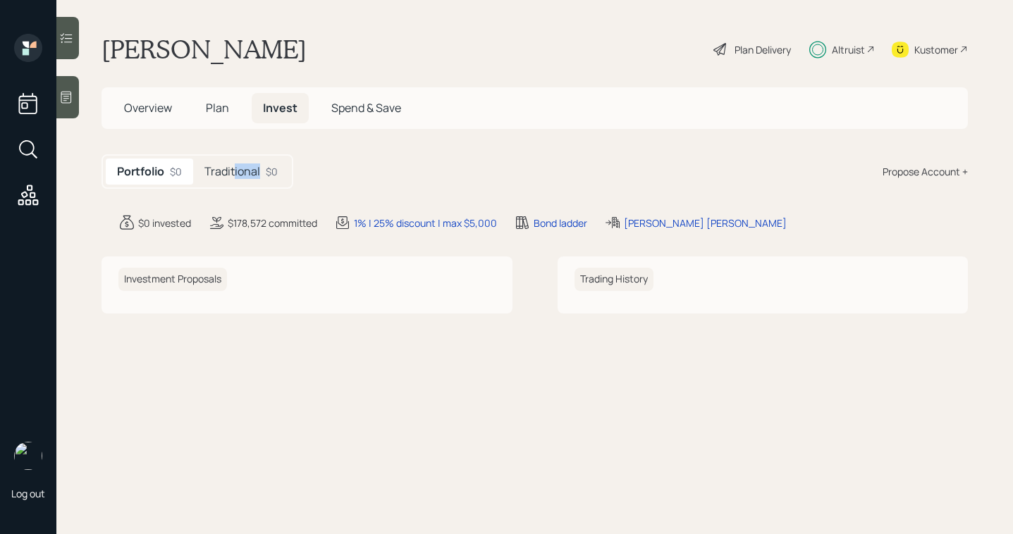
click at [236, 179] on div "Traditional $0" at bounding box center [241, 172] width 96 height 26
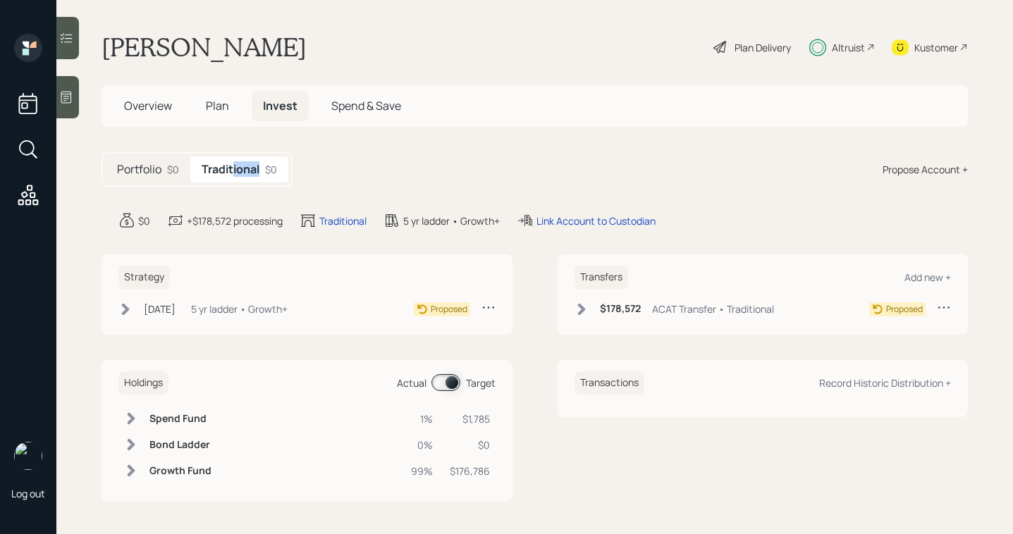
scroll to position [3, 0]
click at [123, 312] on icon at bounding box center [126, 308] width 8 height 12
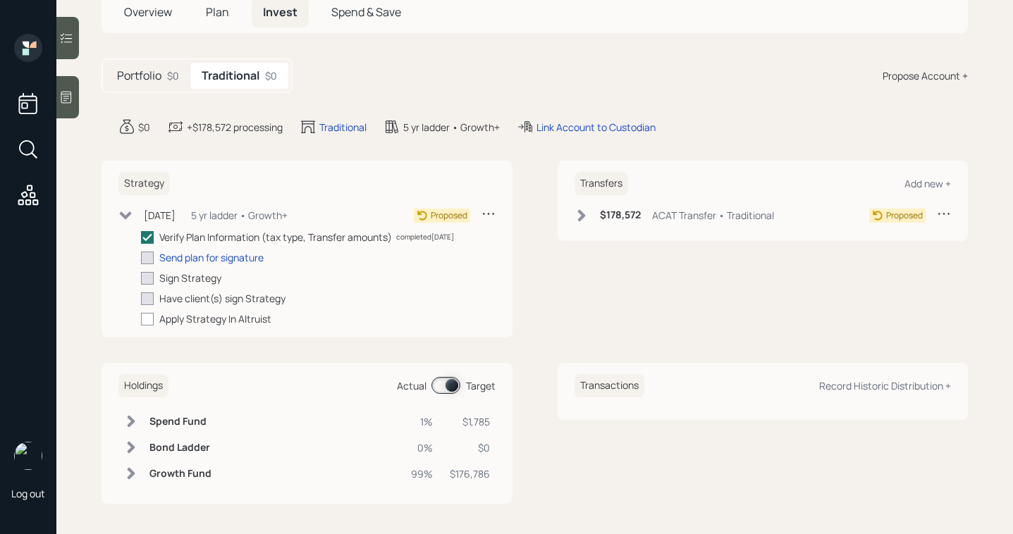
scroll to position [99, 0]
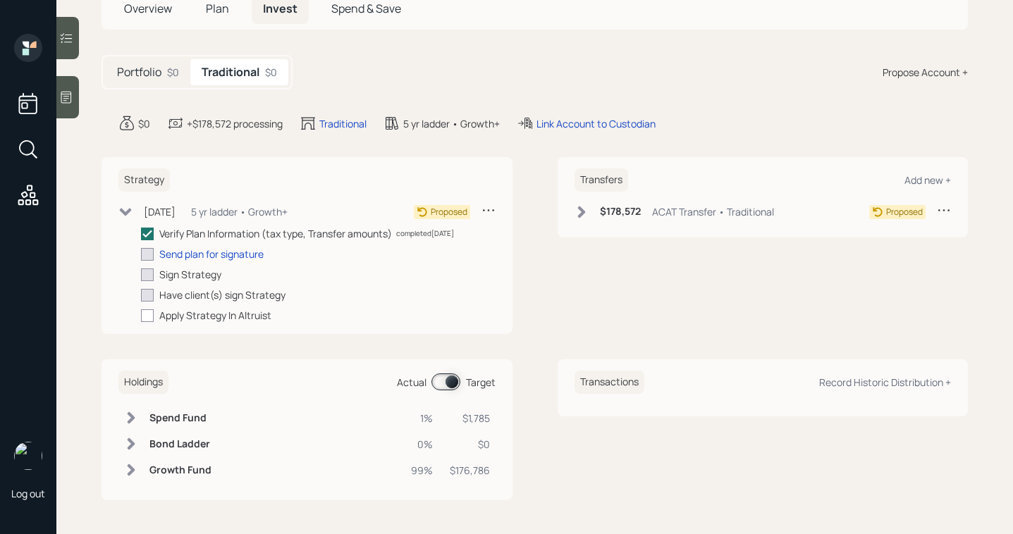
click at [584, 210] on div "$178,572 ACAT Transfer • Traditional" at bounding box center [675, 212] width 200 height 18
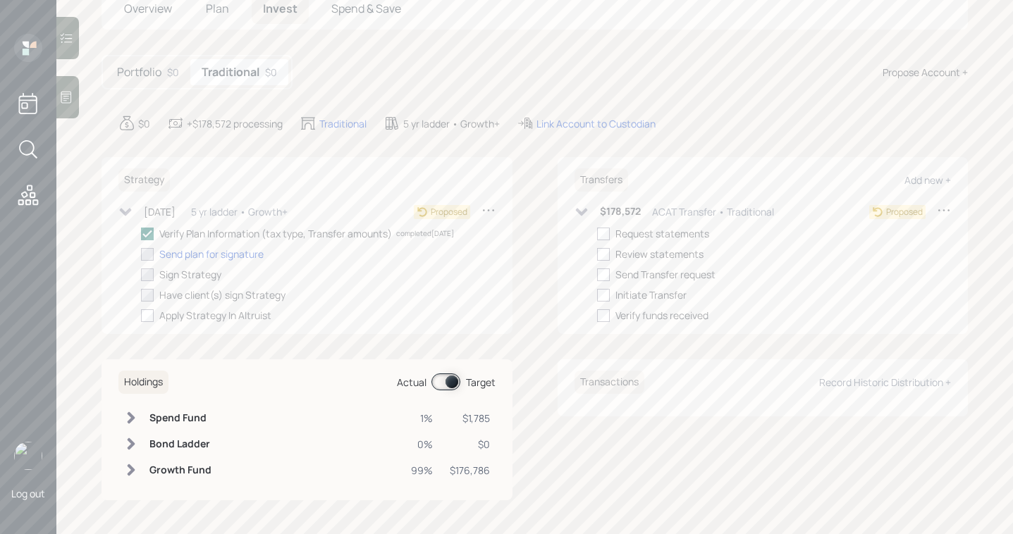
click at [575, 210] on icon at bounding box center [581, 212] width 12 height 8
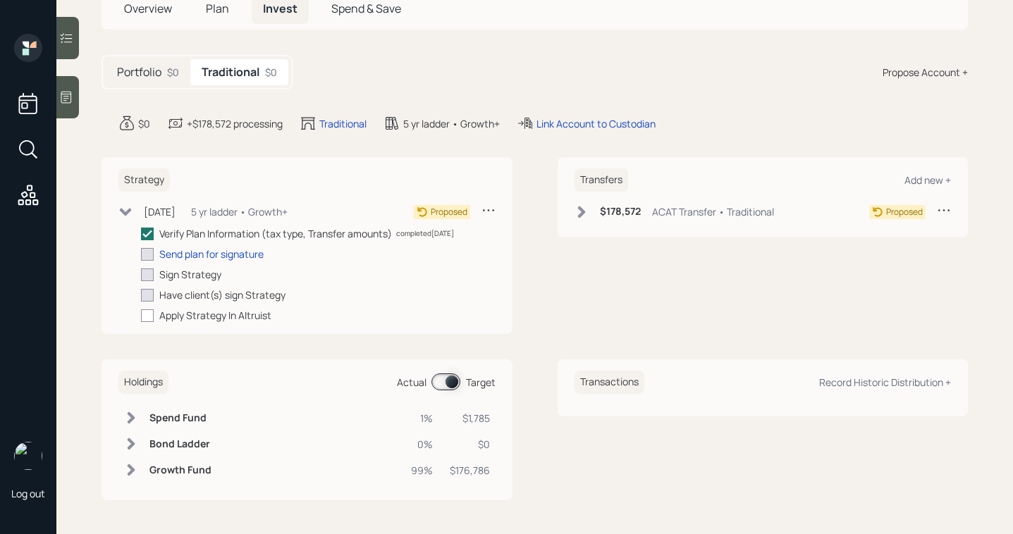
click at [123, 216] on icon at bounding box center [125, 212] width 14 height 14
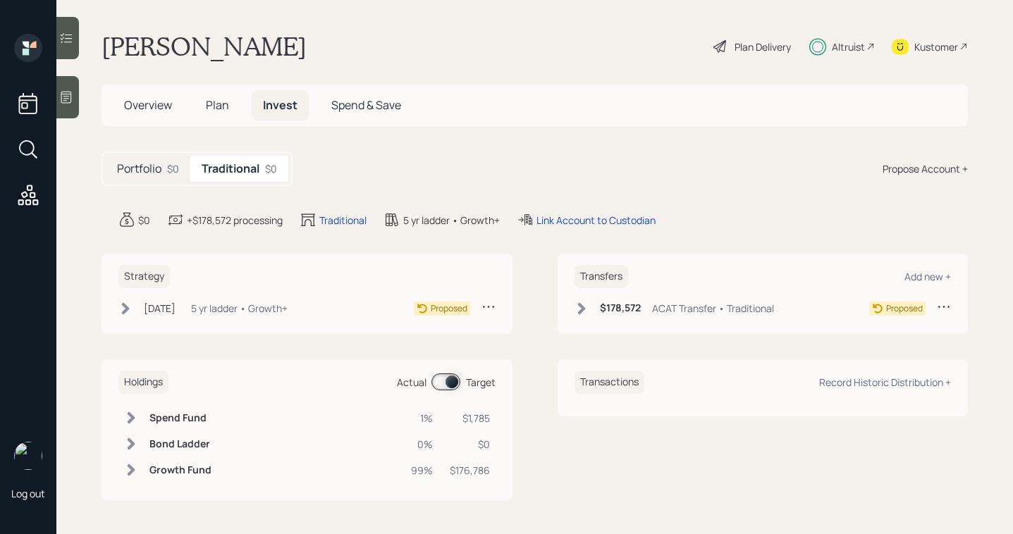
scroll to position [3, 0]
click at [157, 103] on span "Overview" at bounding box center [148, 105] width 48 height 16
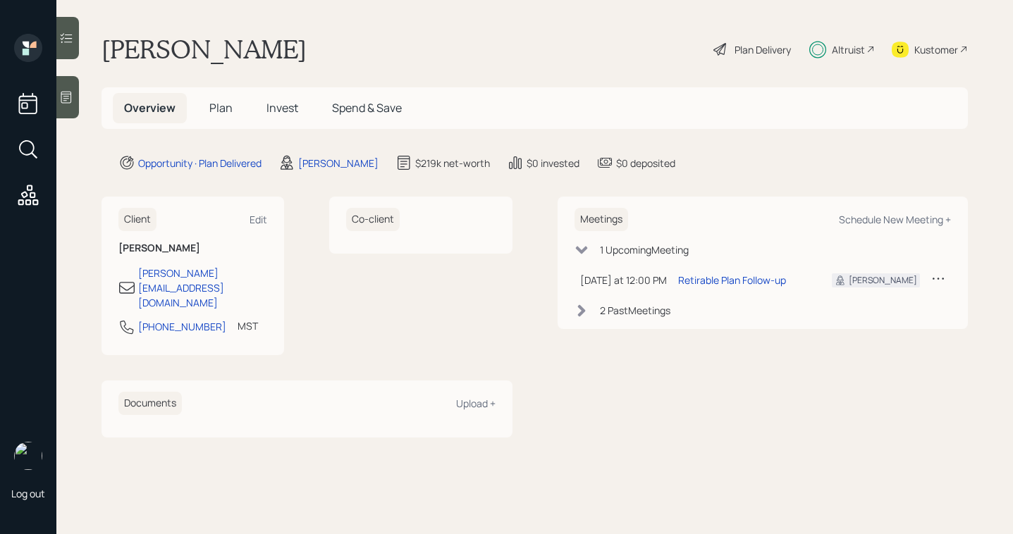
click at [228, 106] on span "Plan" at bounding box center [220, 108] width 23 height 16
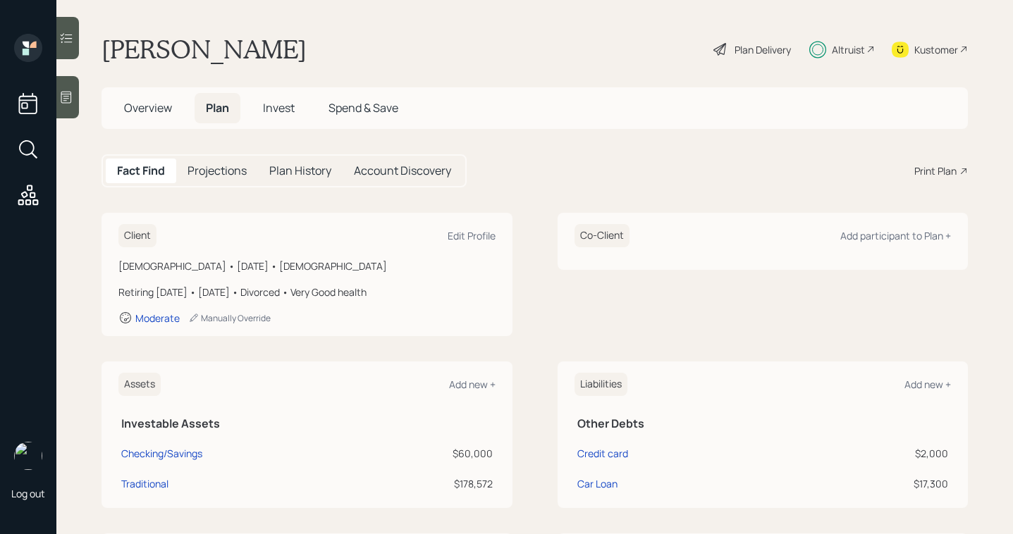
click at [279, 107] on span "Invest" at bounding box center [279, 108] width 32 height 16
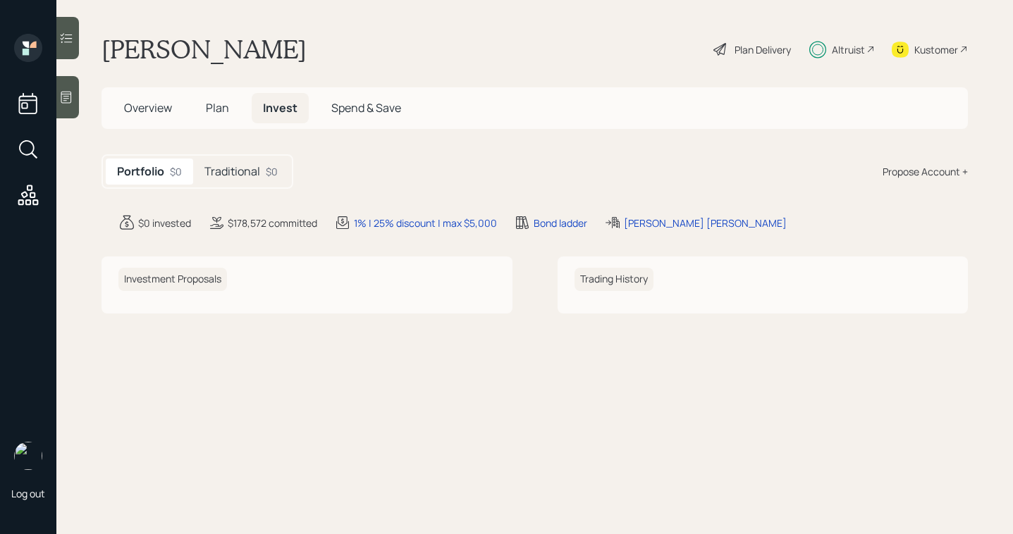
click at [603, 23] on main "Benny Gonzalez sanchez Plan Delivery Altruist Kustomer Overview Plan Invest Spe…" at bounding box center [534, 267] width 957 height 534
click at [712, 52] on icon at bounding box center [720, 49] width 17 height 17
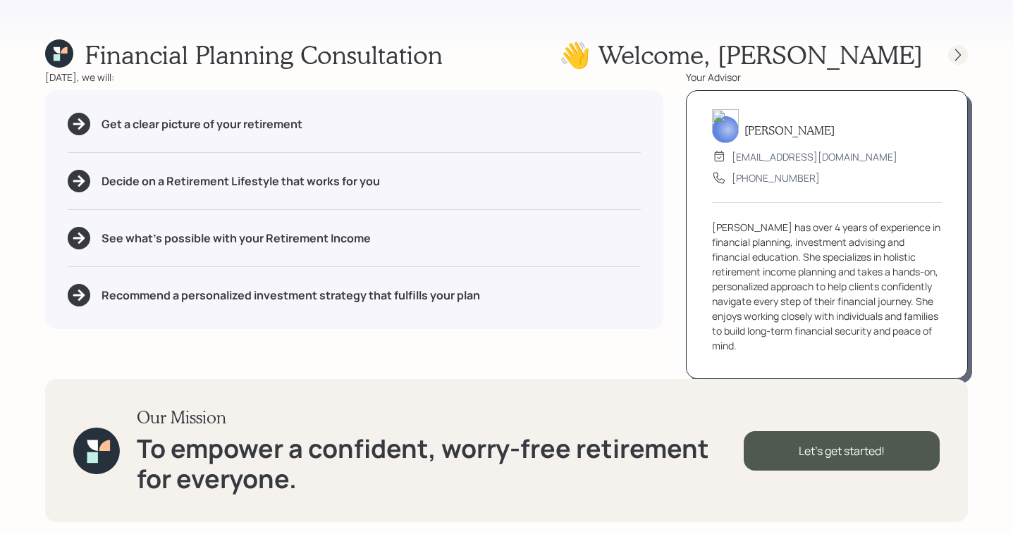
click at [960, 57] on icon at bounding box center [958, 55] width 14 height 14
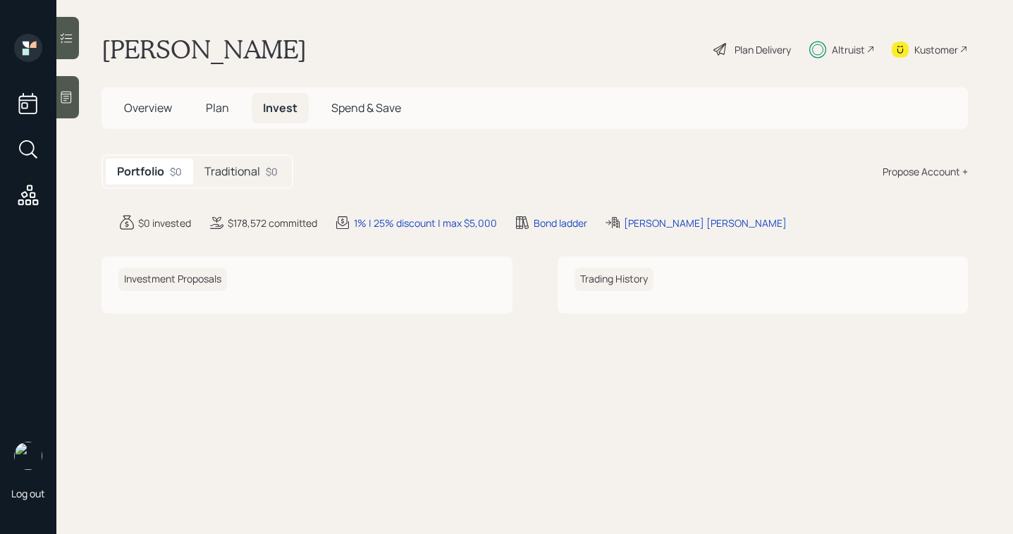
click at [155, 104] on span "Overview" at bounding box center [148, 108] width 48 height 16
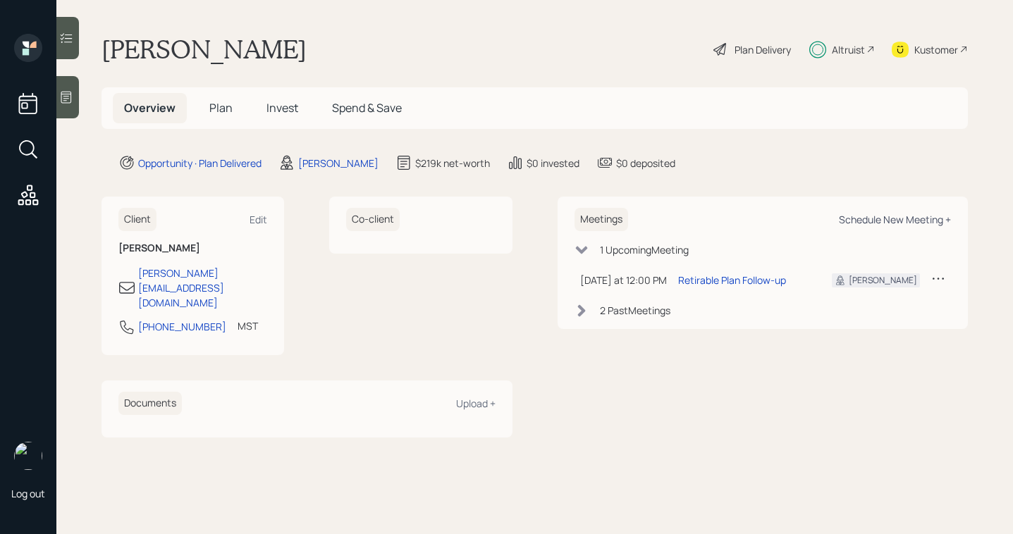
click at [902, 219] on div "Schedule New Meeting +" at bounding box center [895, 219] width 112 height 13
select select "b1d8ea90-abcc-42aa-86cc-4f33a132aacc"
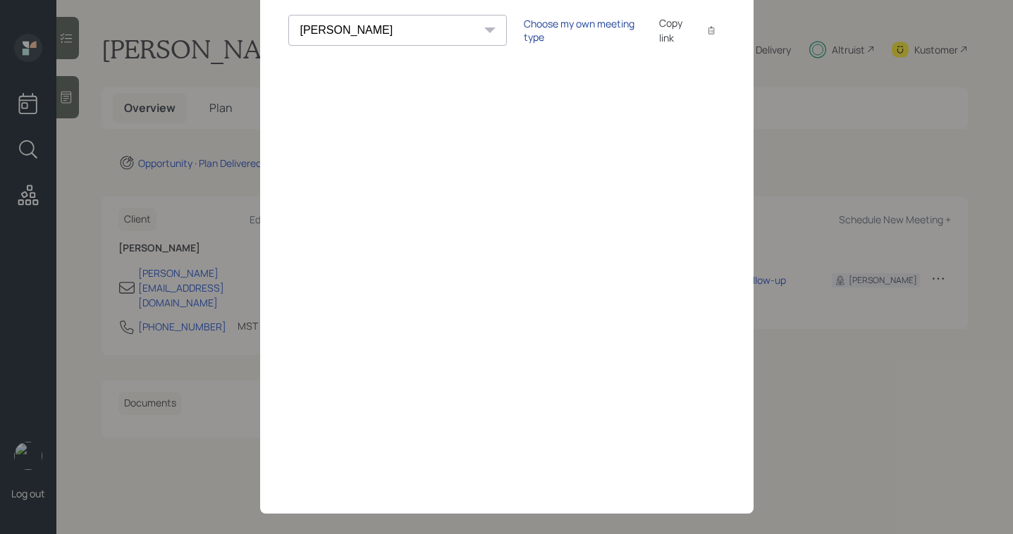
scroll to position [73, 0]
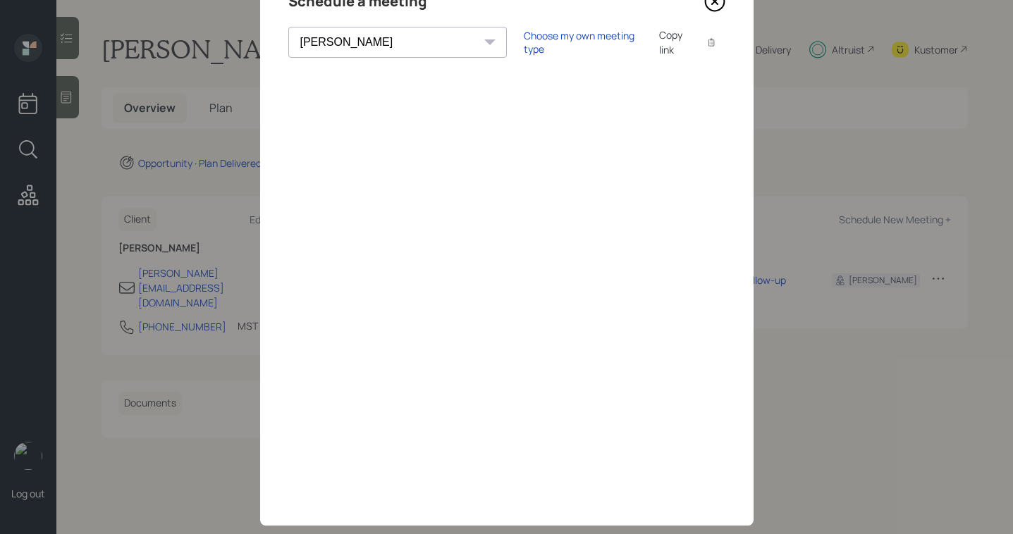
click at [524, 33] on div "Choose my own meeting type Copy link Copy text" at bounding box center [625, 42] width 202 height 30
click at [524, 46] on div "Choose my own meeting type" at bounding box center [583, 42] width 118 height 27
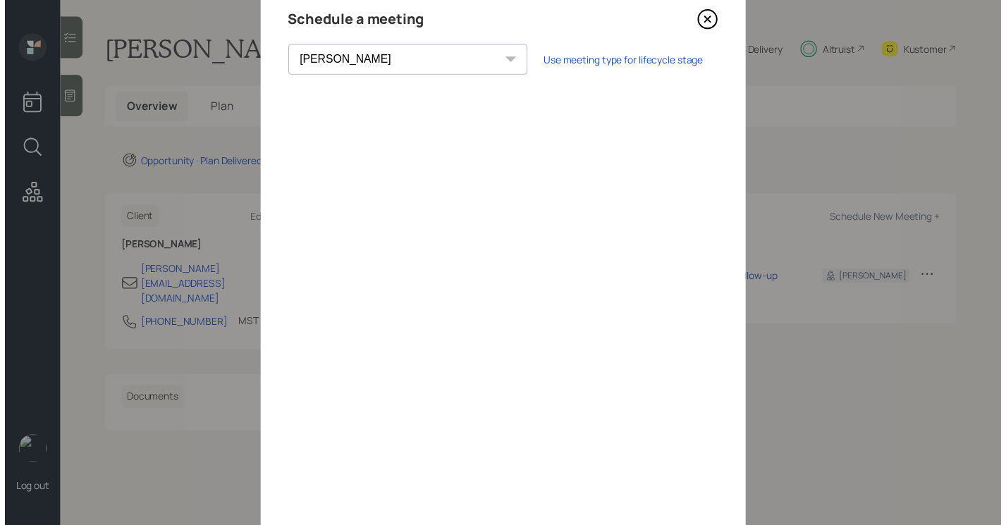
scroll to position [0, 0]
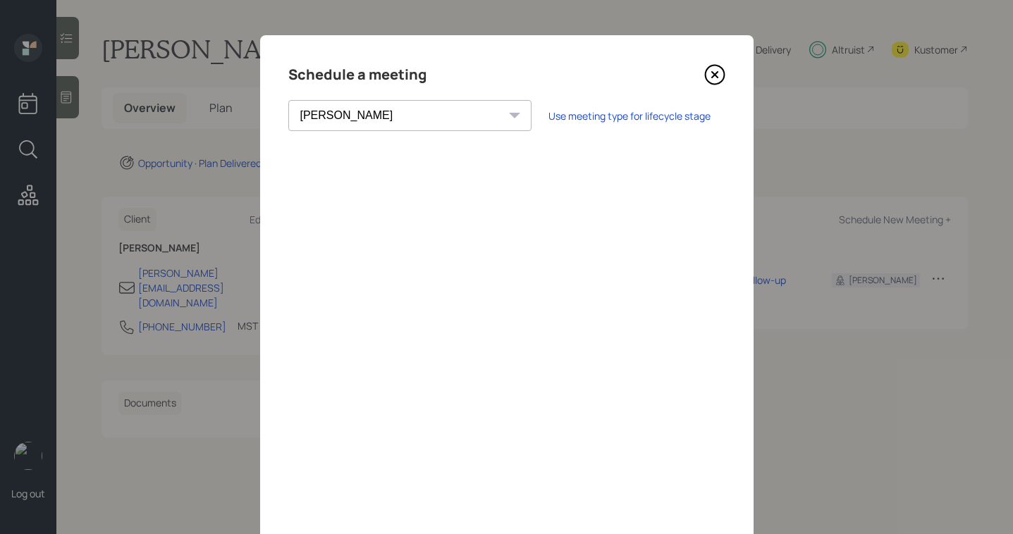
click at [714, 66] on icon at bounding box center [714, 75] width 19 height 19
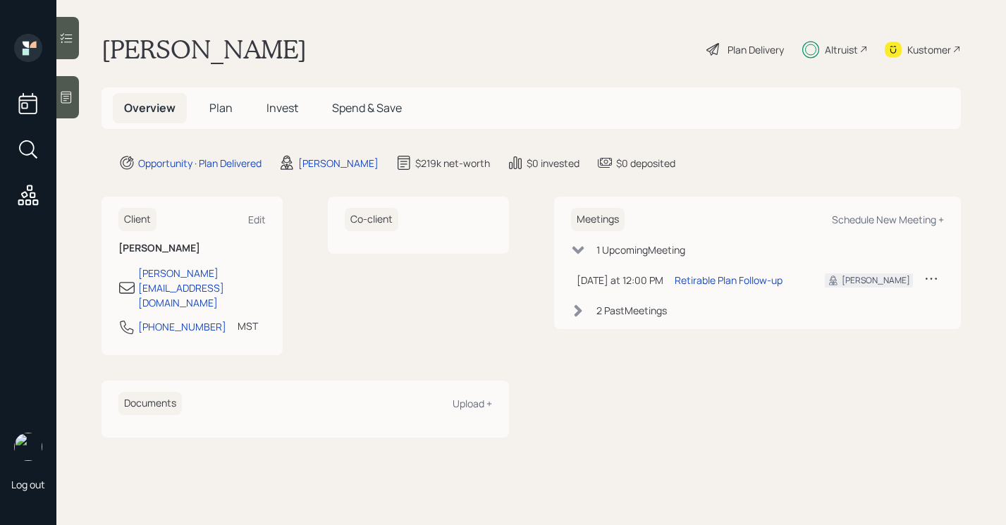
drag, startPoint x: 251, startPoint y: 99, endPoint x: 271, endPoint y: 104, distance: 21.0
click at [252, 99] on div "Overview Plan Invest Spend & Save" at bounding box center [263, 108] width 300 height 30
click at [273, 104] on span "Invest" at bounding box center [283, 108] width 32 height 16
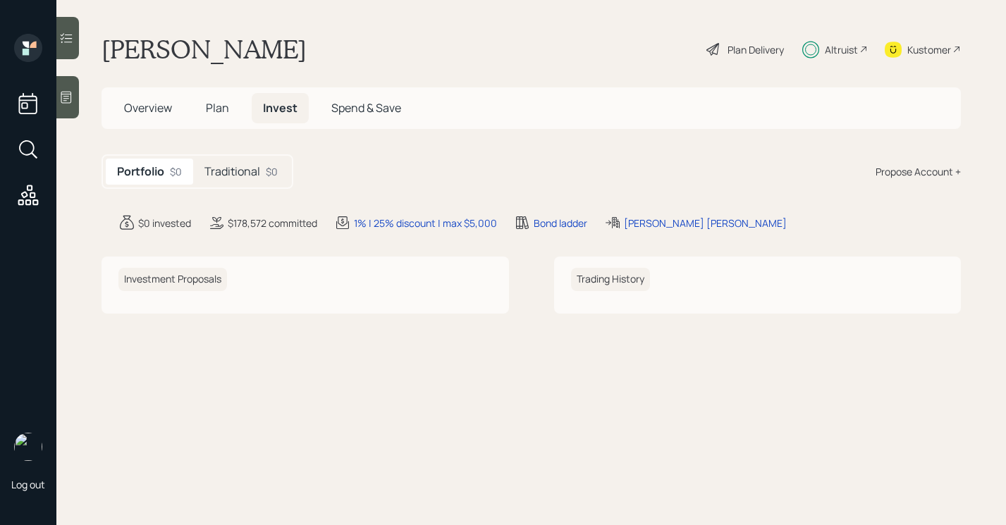
click at [217, 188] on div "Portfolio $0 Traditional $0" at bounding box center [198, 171] width 192 height 35
click at [233, 176] on h5 "Traditional" at bounding box center [232, 171] width 56 height 13
